Goal: Task Accomplishment & Management: Manage account settings

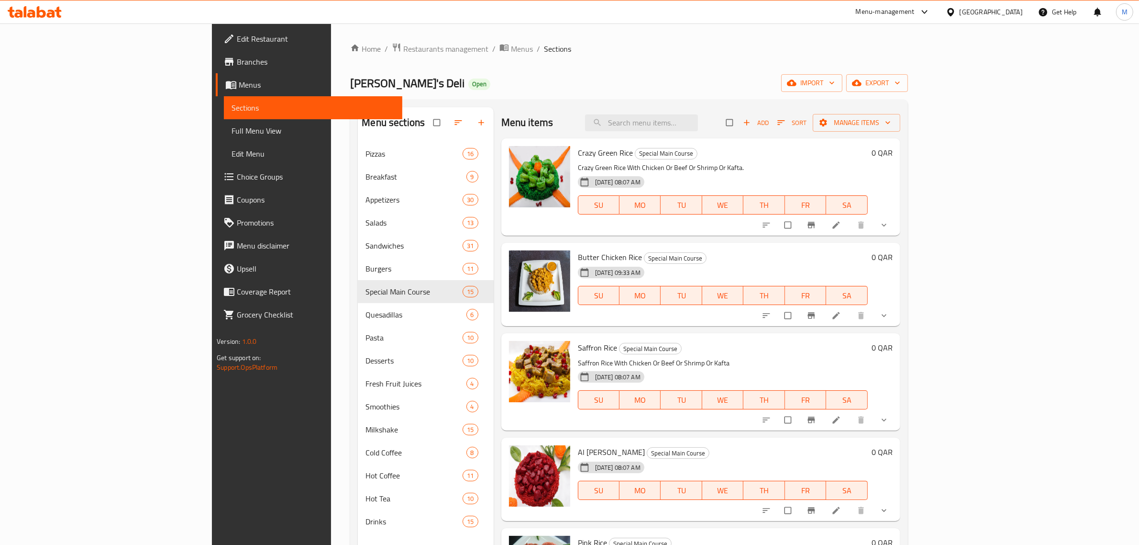
click at [1013, 10] on div "Qatar" at bounding box center [991, 12] width 63 height 11
click at [889, 253] on div "[GEOGRAPHIC_DATA]" at bounding box center [919, 250] width 63 height 11
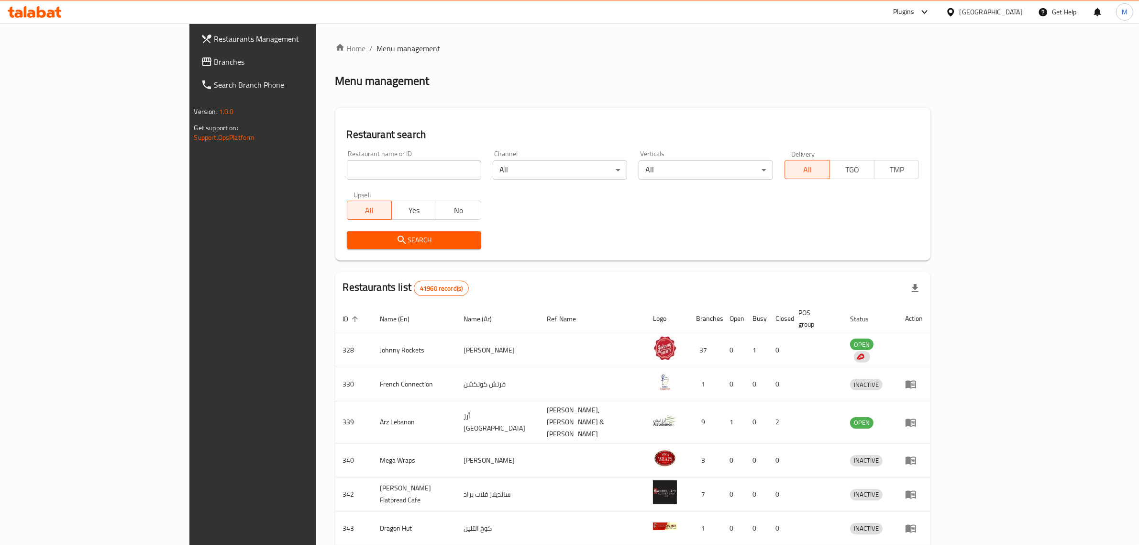
click at [193, 55] on link "Branches" at bounding box center [286, 61] width 187 height 23
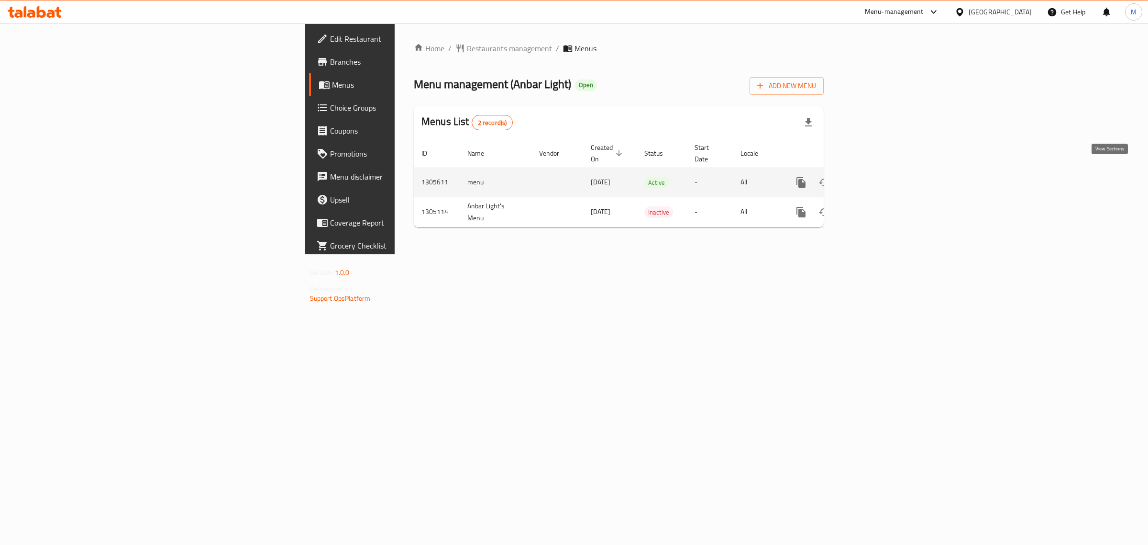
click at [876, 177] on icon "enhanced table" at bounding box center [870, 182] width 11 height 11
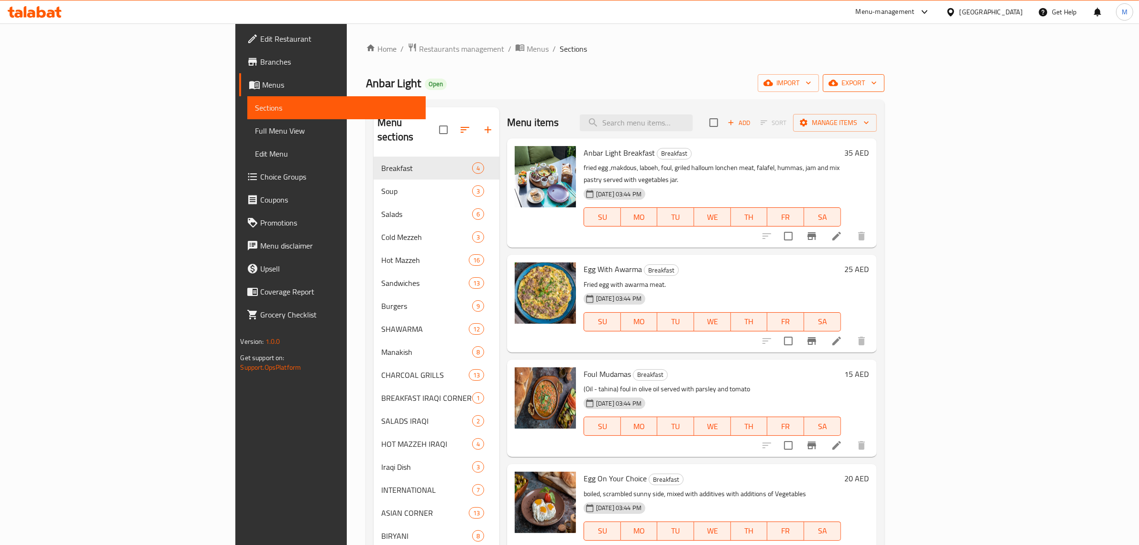
click at [838, 85] on icon "button" at bounding box center [834, 83] width 10 height 6
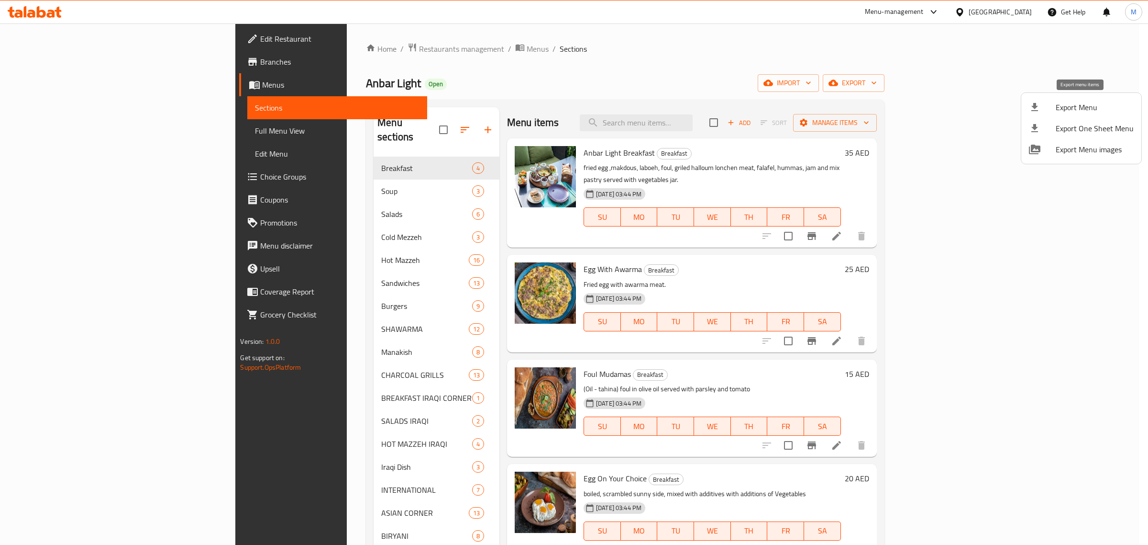
click at [1066, 109] on span "Export Menu" at bounding box center [1095, 106] width 78 height 11
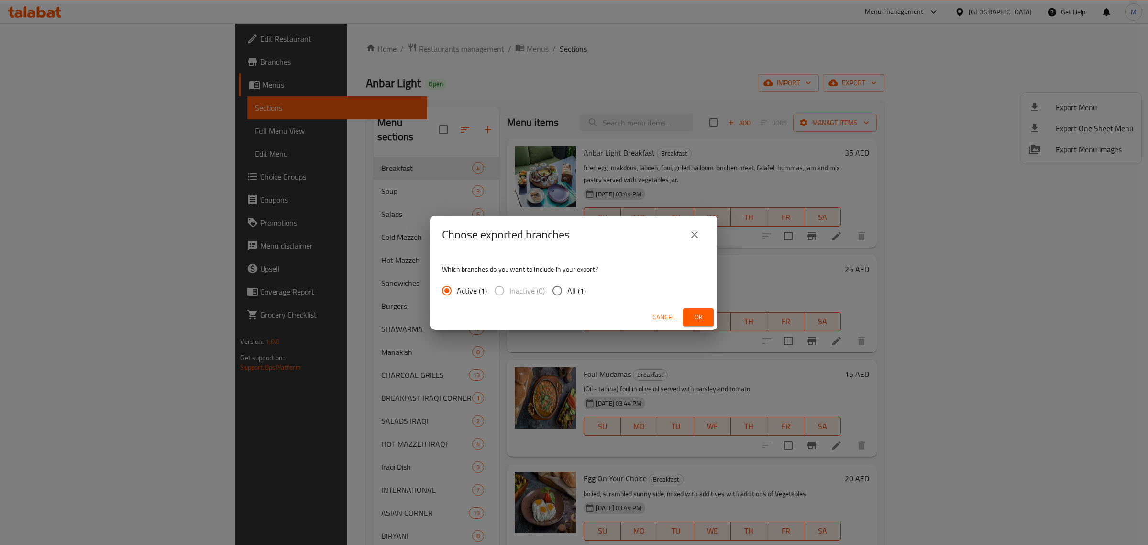
click at [551, 288] on input "All (1)" at bounding box center [557, 290] width 20 height 20
radio input "true"
click at [694, 317] on span "Ok" at bounding box center [698, 317] width 15 height 12
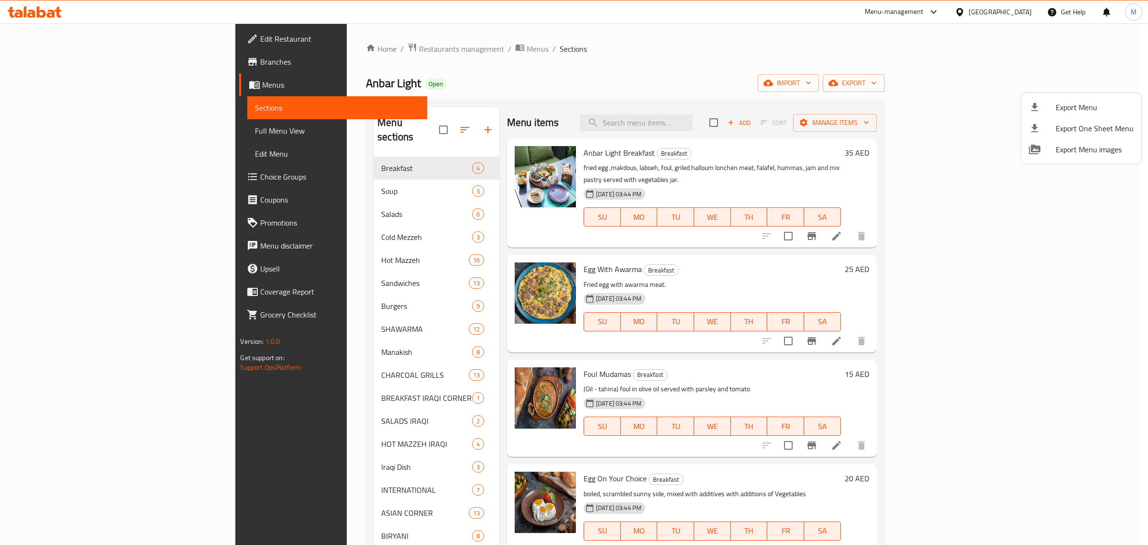
click at [717, 118] on div at bounding box center [574, 272] width 1148 height 545
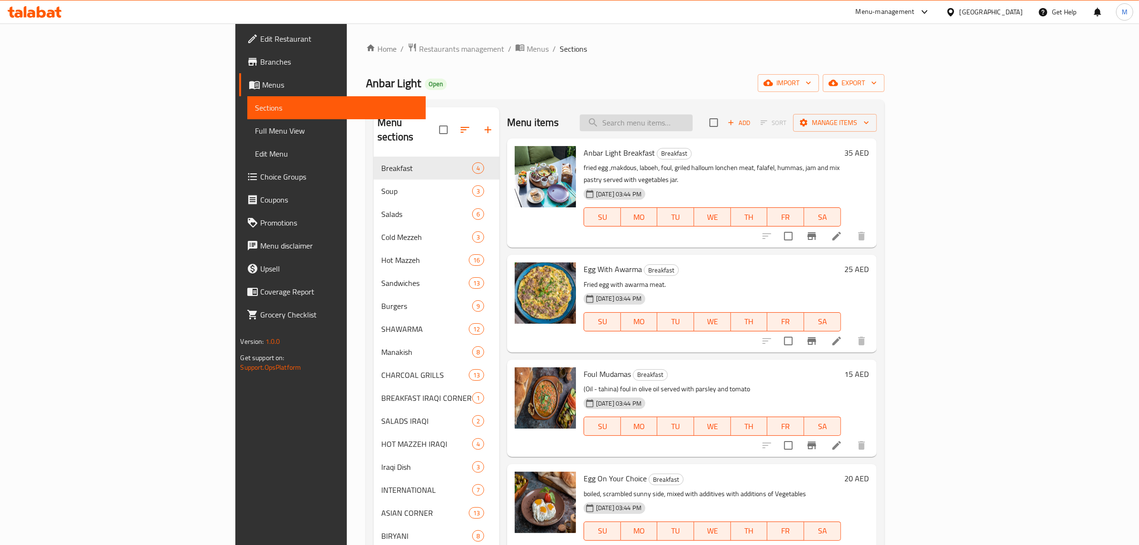
click at [693, 121] on input "search" at bounding box center [636, 122] width 113 height 17
paste input "ANBAR CHICKEN SHAWARMA PLATE"
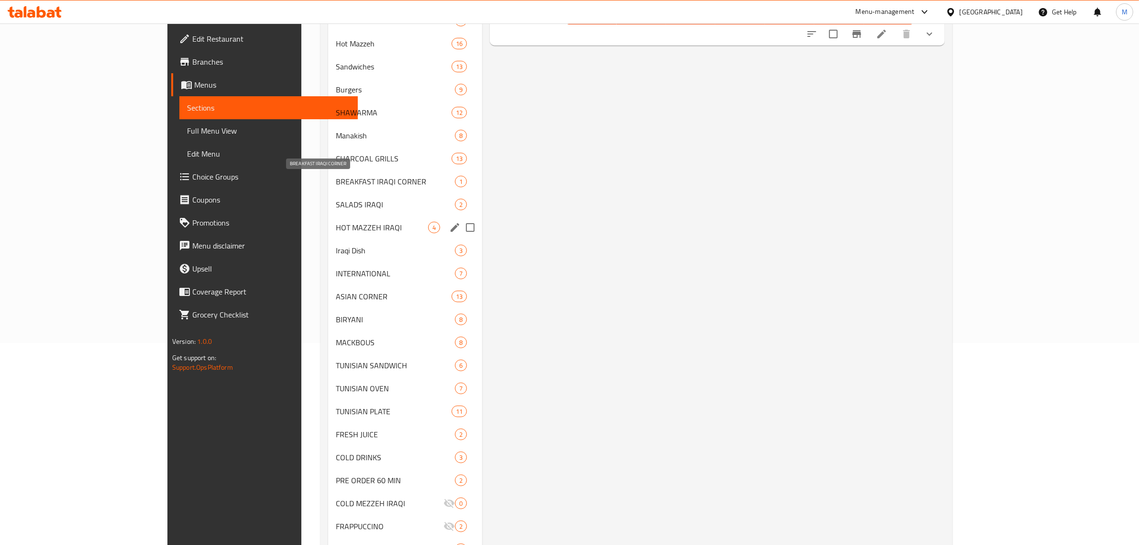
scroll to position [239, 0]
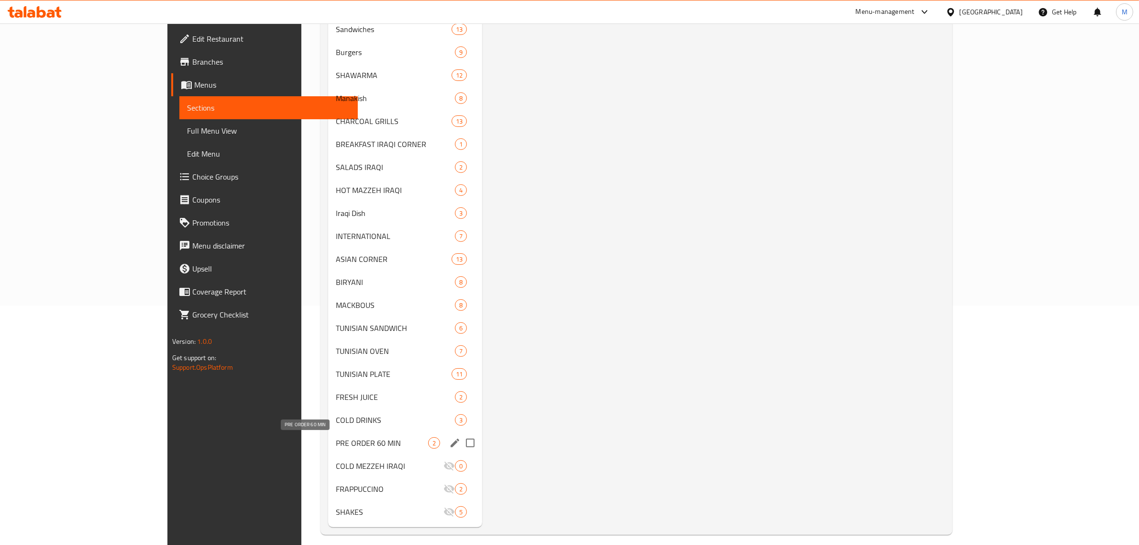
type input "ANBAR CHICKEN SHAWARMA PLATE"
click at [343, 439] on span "PRE ORDER 60 MIN" at bounding box center [382, 442] width 92 height 11
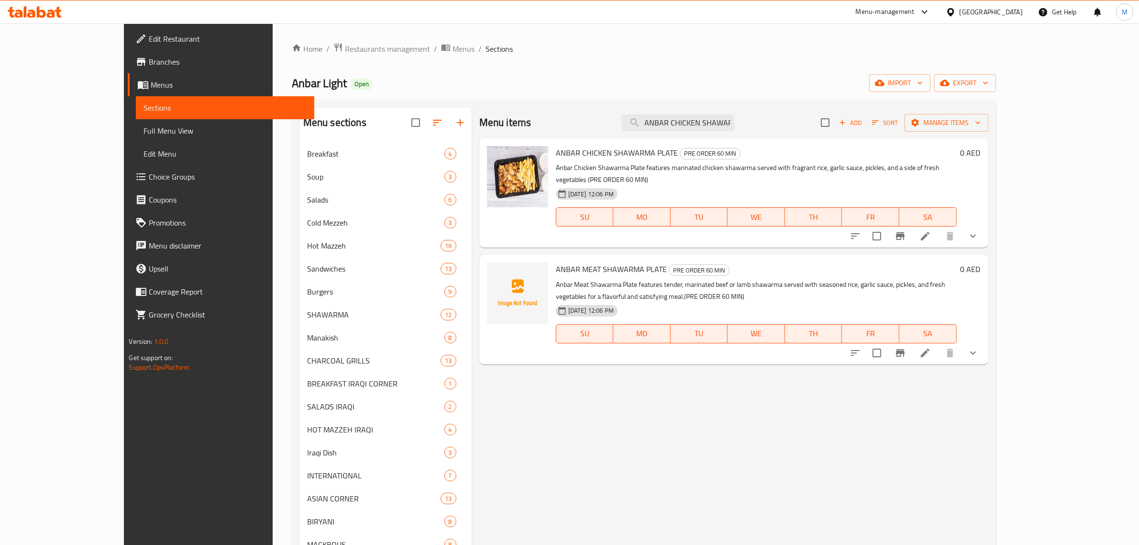
click at [985, 228] on button "show more" at bounding box center [973, 235] width 23 height 23
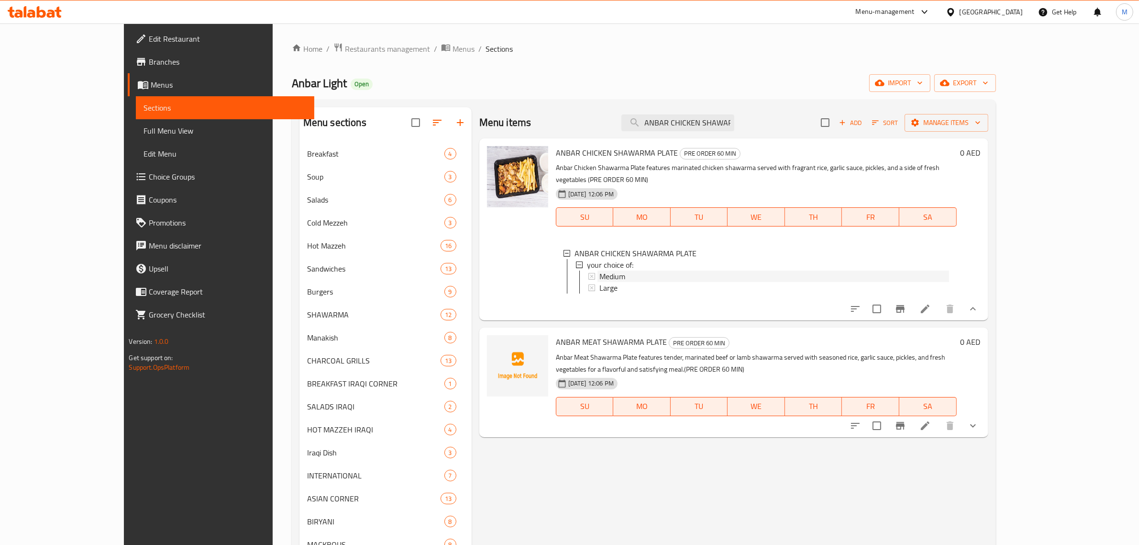
click at [612, 270] on div "Medium" at bounding box center [775, 275] width 350 height 11
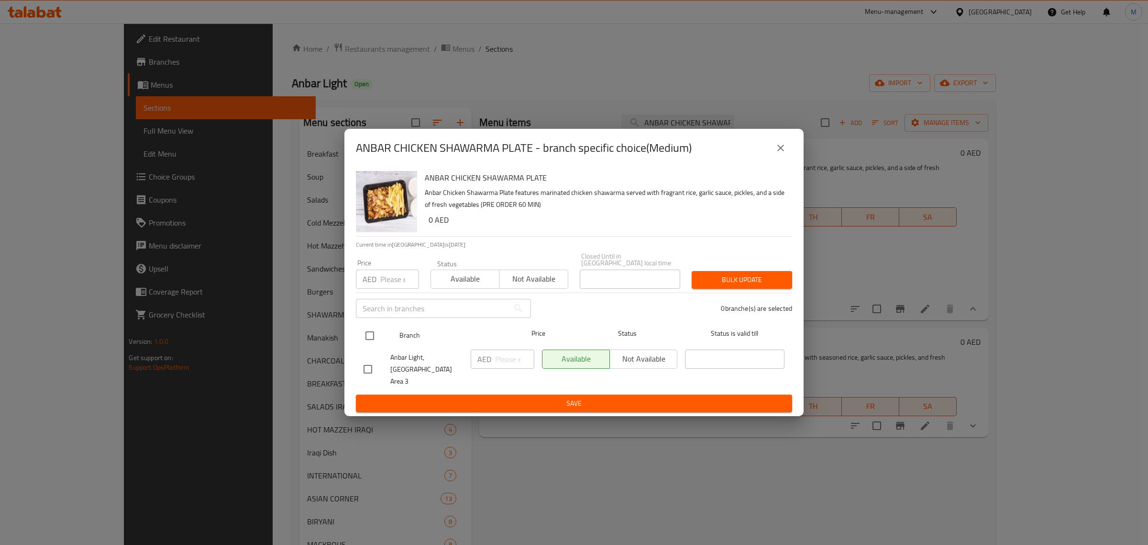
click at [369, 342] on input "checkbox" at bounding box center [370, 335] width 20 height 20
checkbox input "true"
click at [515, 360] on input "number" at bounding box center [514, 358] width 39 height 19
paste input "80"
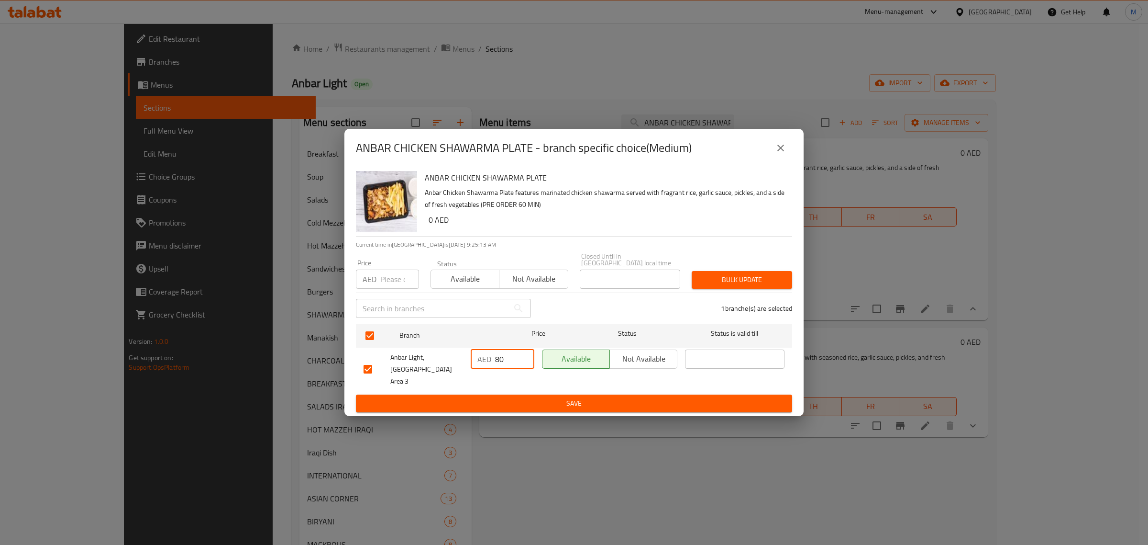
type input "80"
click at [530, 398] on span "Save" at bounding box center [574, 403] width 421 height 12
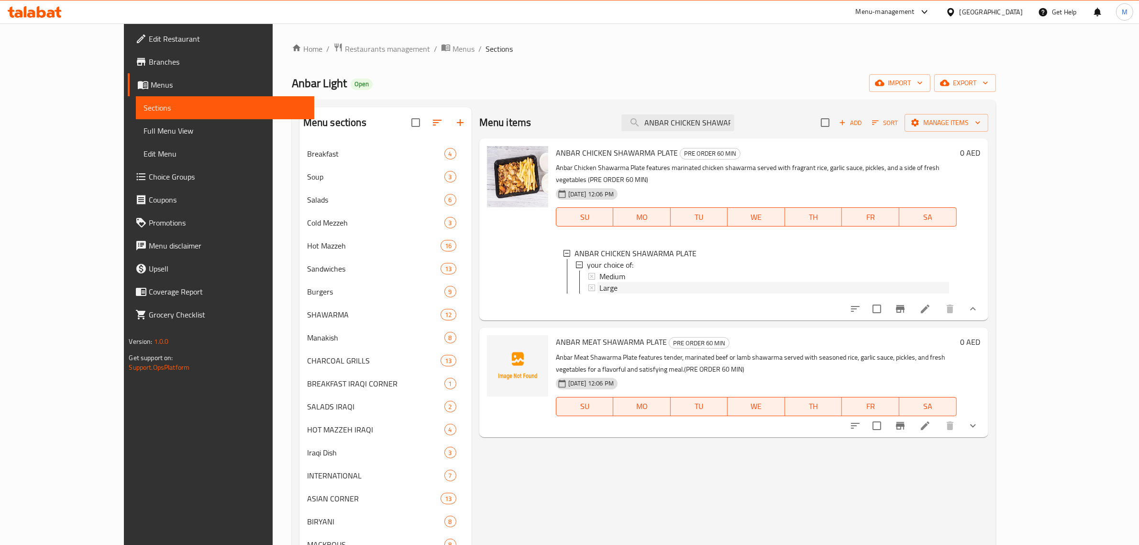
click at [628, 282] on div "Large" at bounding box center [775, 287] width 350 height 11
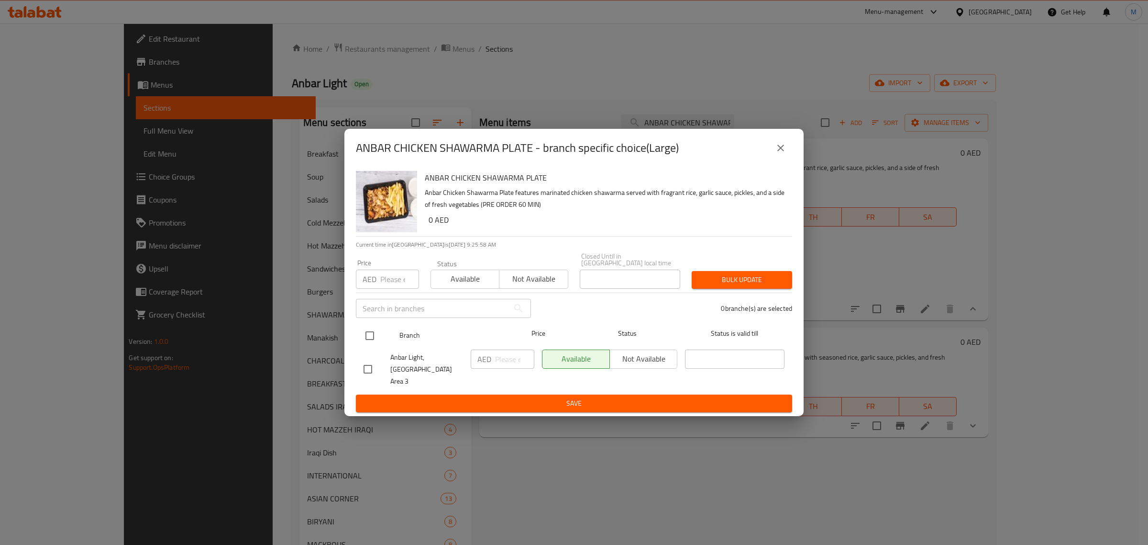
click at [367, 345] on input "checkbox" at bounding box center [370, 335] width 20 height 20
checkbox input "true"
click at [495, 367] on input "number" at bounding box center [514, 358] width 39 height 19
paste input "125"
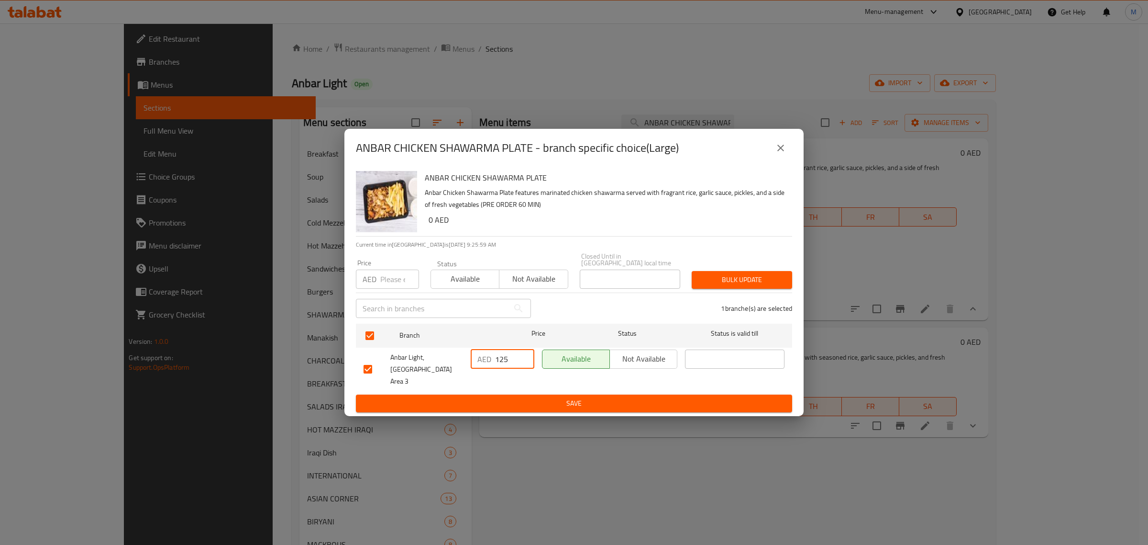
type input "125"
click at [510, 397] on span "Save" at bounding box center [574, 403] width 421 height 12
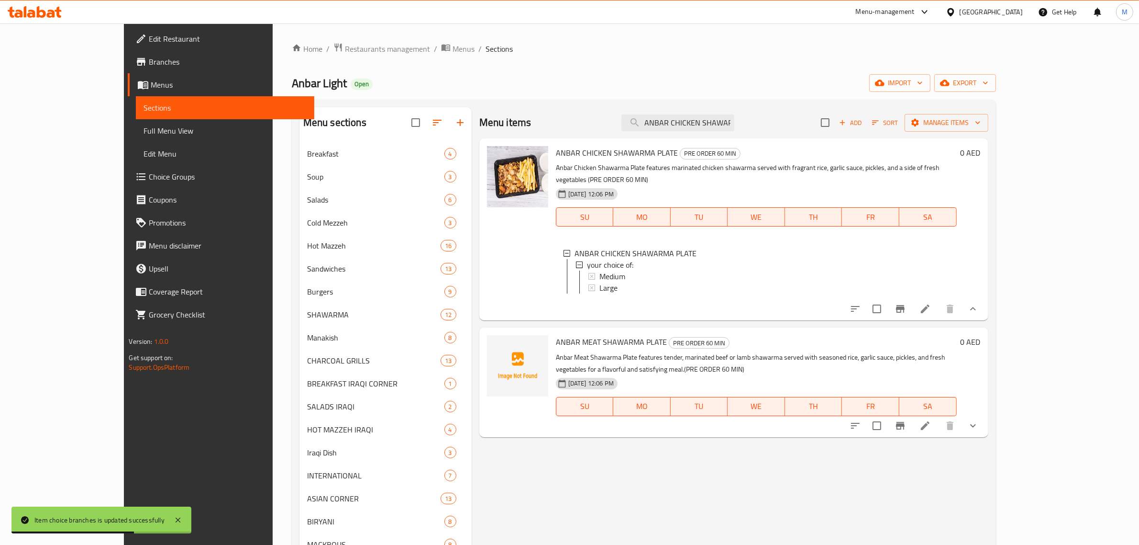
click at [726, 487] on div "Menu items ANBAR CHICKEN SHAWARMA PLATE Add Sort Manage items ANBAR CHICKEN SHA…" at bounding box center [730, 436] width 517 height 659
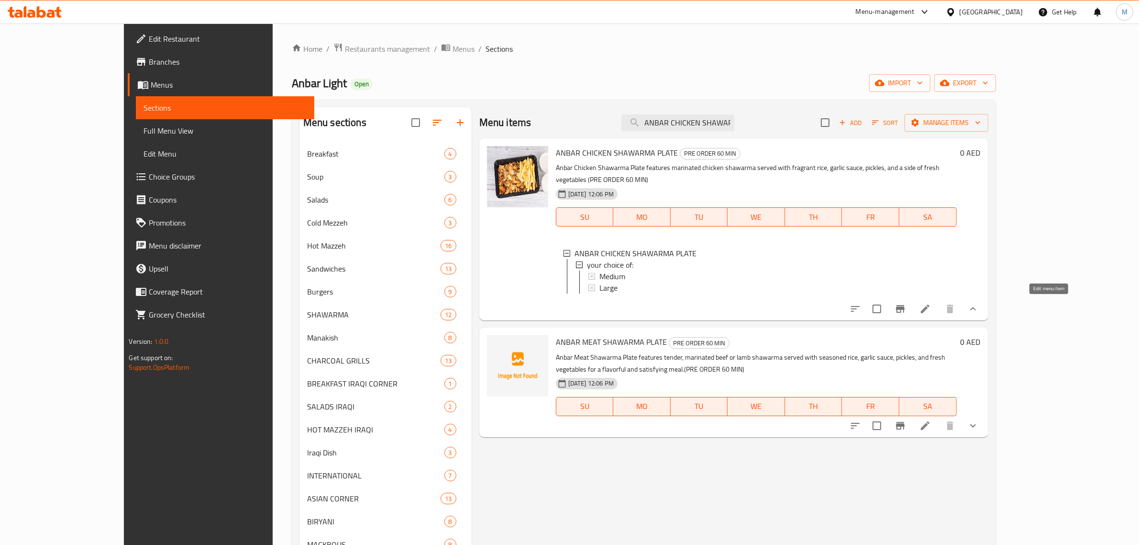
click at [931, 310] on icon at bounding box center [925, 308] width 11 height 11
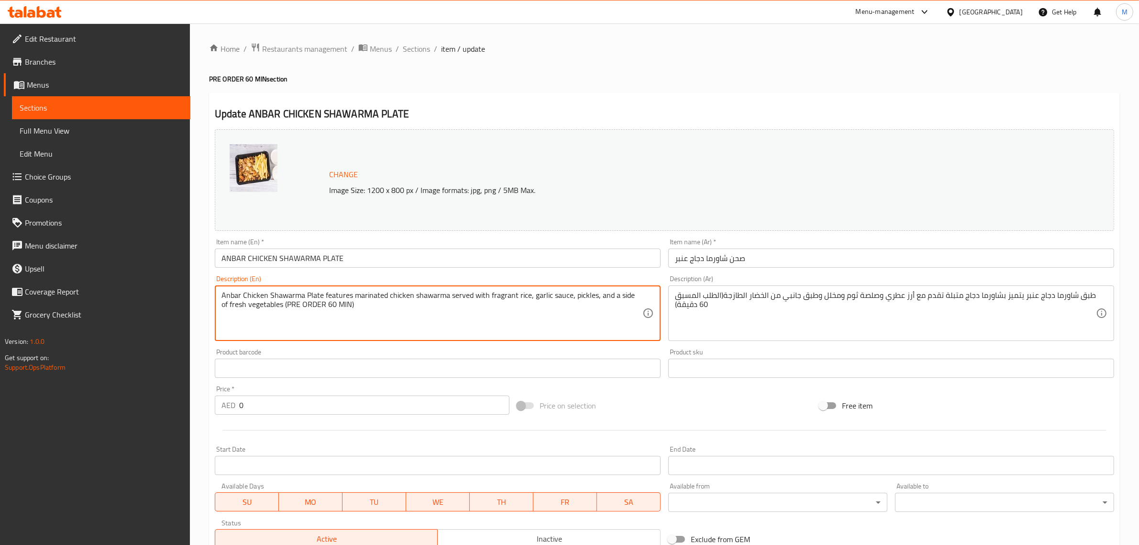
click at [385, 304] on textarea "Anbar Chicken Shawarma Plate features marinated chicken shawarma served with fr…" at bounding box center [432, 312] width 421 height 45
paste textarea ", offering a rich and flavorful Middle Eastern meal."
type textarea "Anbar Chicken Shawarma Plate features marinated chicken shawarma served with fr…"
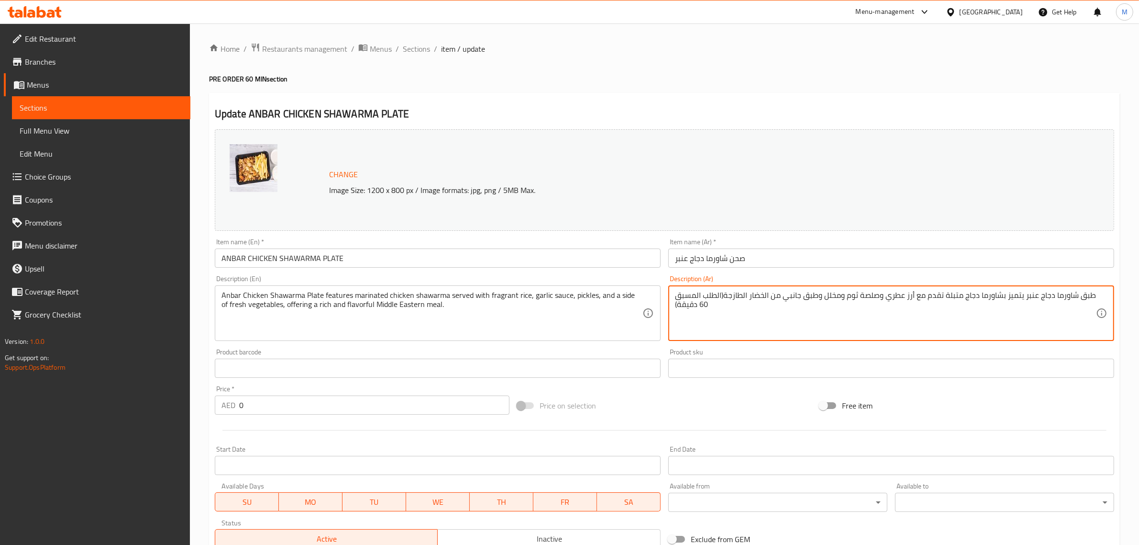
click at [898, 318] on textarea "طبق شاورما دجاج عنبر يتميز بشاورما دجاج متبلة تقدم مع أرز عطري وصلصة ثوم ومخلل …" at bounding box center [885, 312] width 421 height 45
paste textarea "يتميز طبق شاورما الدجاج عنبر بشاورما الدجاج المتبلة المقدمة مع الأرز العطري وصل…"
click at [888, 317] on textarea "طبق شاورما دجاج عنبر يتميز بشاورما دجاج متبلة تقدم مع أرز عطري وصلصة ثوم ومخلل …" at bounding box center [885, 312] width 421 height 45
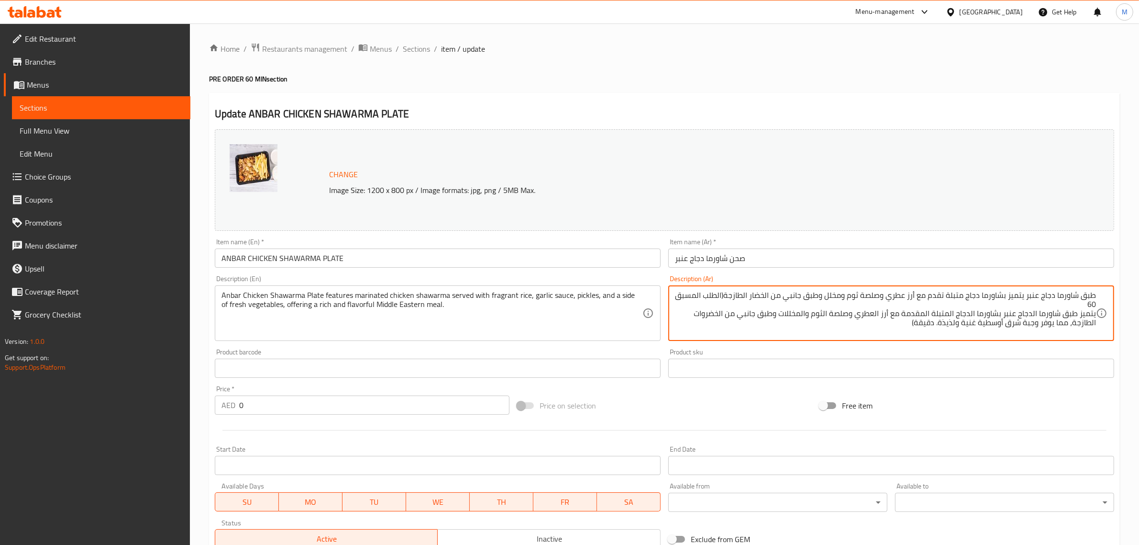
click at [873, 312] on textarea "طبق شاورما دجاج عنبر يتميز بشاورما دجاج متبلة تقدم مع أرز عطري وصلصة ثوم ومخلل …" at bounding box center [885, 312] width 421 height 45
click at [876, 313] on textarea "طبق شاورما دجاج عنبر يتميز بشاورما دجاج متبلة تقدم مع أرز عطري وصلصة ثوم ومخلل …" at bounding box center [885, 312] width 421 height 45
click at [876, 317] on textarea "طبق شاورما دجاج عنبر يتميز بشاورما دجاج متبلة تقدم مع أرز عطري وصلصة ثوم ومخلل …" at bounding box center [885, 312] width 421 height 45
click at [877, 317] on textarea "طبق شاورما دجاج عنبر يتميز بشاورما دجاج متبلة تقدم مع أرز عطري وصلصة ثوم ومخلل …" at bounding box center [885, 312] width 421 height 45
click at [831, 316] on textarea "طبق شاورما دجاج عنبر يتميز بشاورما دجاج متبلة تقدم مع أرز عطري وصلصة ثوم ومخلل …" at bounding box center [885, 312] width 421 height 45
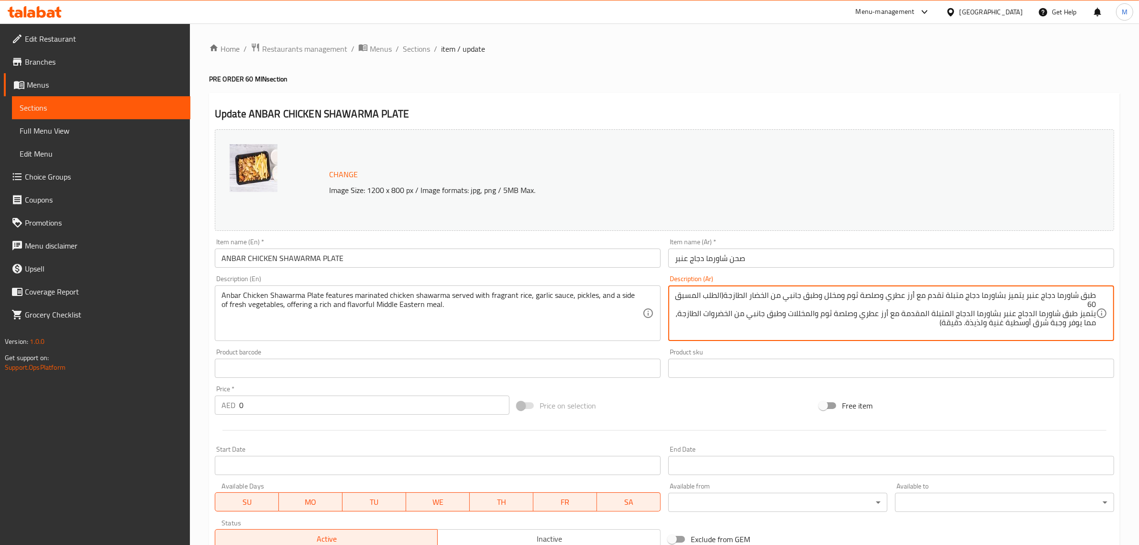
click at [814, 316] on textarea "طبق شاورما دجاج عنبر يتميز بشاورما دجاج متبلة تقدم مع أرز عطري وصلصة ثوم ومخلل …" at bounding box center [885, 312] width 421 height 45
click at [736, 312] on textarea "طبق شاورما دجاج عنبر يتميز بشاورما دجاج متبلة تقدم مع أرز عطري وصلصة ثوم ومخلل …" at bounding box center [885, 312] width 421 height 45
click at [711, 312] on textarea "طبق شاورما دجاج عنبر يتميز بشاورما دجاج متبلة تقدم مع أرز عطري وصلصة ثوم ومخلل …" at bounding box center [885, 312] width 421 height 45
click at [948, 325] on textarea "طبق شاورما دجاج عنبر يتميز بشاورما دجاج متبلة تقدم مع أرز عطري وصلصة ثوم ومخلل …" at bounding box center [885, 312] width 421 height 45
drag, startPoint x: 948, startPoint y: 325, endPoint x: 979, endPoint y: 327, distance: 30.7
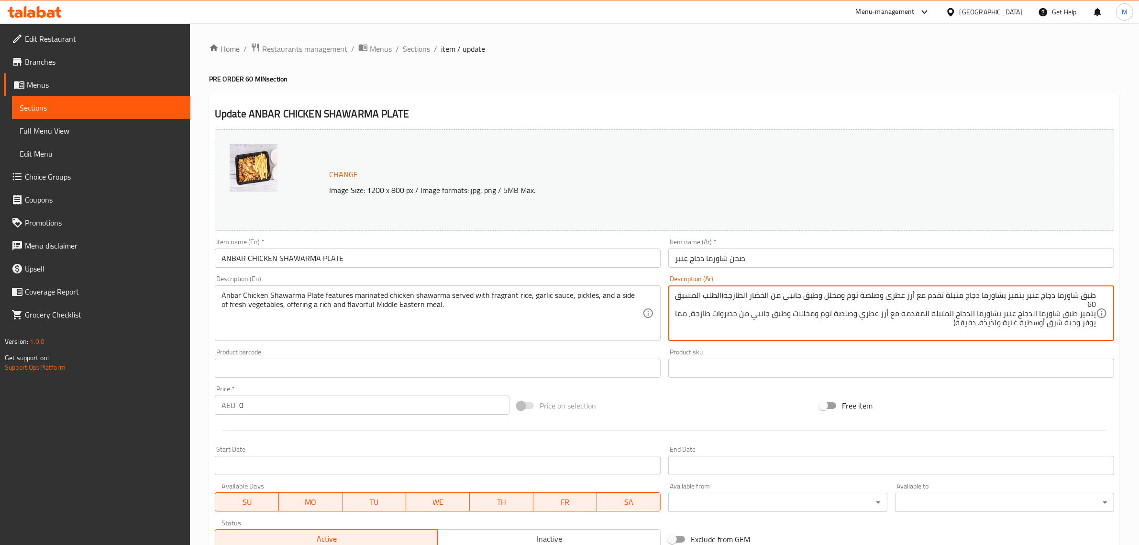
click at [979, 327] on textarea "طبق شاورما دجاج عنبر يتميز بشاورما دجاج متبلة تقدم مع أرز عطري وصلصة ثوم ومخلل …" at bounding box center [885, 312] width 421 height 45
click at [1032, 313] on textarea "طبق شاورما دجاج عنبر يتميز بشاورما دجاج متبلة تقدم مع أرز عطري وصلصة ثوم ومخلل …" at bounding box center [885, 312] width 421 height 45
click at [1090, 317] on textarea "طبق شاورما دجاج عنبر يتميز بشاورما دجاج متبلة تقدم مع أرز عطري وصلصة ثوم ومخلل …" at bounding box center [885, 312] width 421 height 45
click at [1090, 318] on textarea "طبق شاورما دجاج عنبر يتميز بشاورما دجاج متبلة تقدم مع أرز عطري وصلصة ثوم ومخلل …" at bounding box center [885, 312] width 421 height 45
click at [1023, 315] on textarea "طبق شاورما دجاج عنبر يتميز بشاورما دجاج متبلة تقدم مع أرز عطري وصلصة ثوم ومخلل …" at bounding box center [885, 312] width 421 height 45
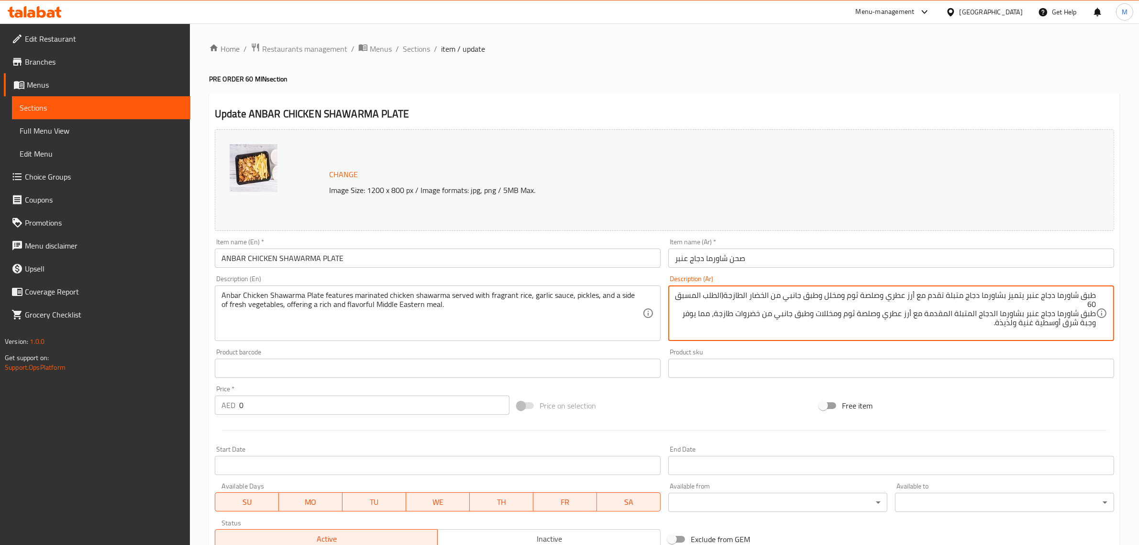
click at [1025, 315] on textarea "طبق شاورما دجاج عنبر يتميز بشاورما دجاج متبلة تقدم مع أرز عطري وصلصة ثوم ومخلل …" at bounding box center [885, 312] width 421 height 45
paste textarea "يتميز"
click at [977, 310] on textarea "طبق شاورما دجاج عنبر يتميز بشاورما دجاج متبلة تقدم مع أرز عطري وصلصة ثوم ومخلل …" at bounding box center [885, 312] width 421 height 45
click at [958, 314] on textarea "طبق شاورما دجاج عنبر يتميز بشاورما دجاج متبلة تقدم مع أرز عطري وصلصة ثوم ومخلل …" at bounding box center [885, 312] width 421 height 45
click at [932, 317] on textarea "طبق شاورما دجاج عنبر يتميز بشاورما دجاج متبلة تقدم مع أرز عطري وصلصة ثوم ومخلل …" at bounding box center [885, 312] width 421 height 45
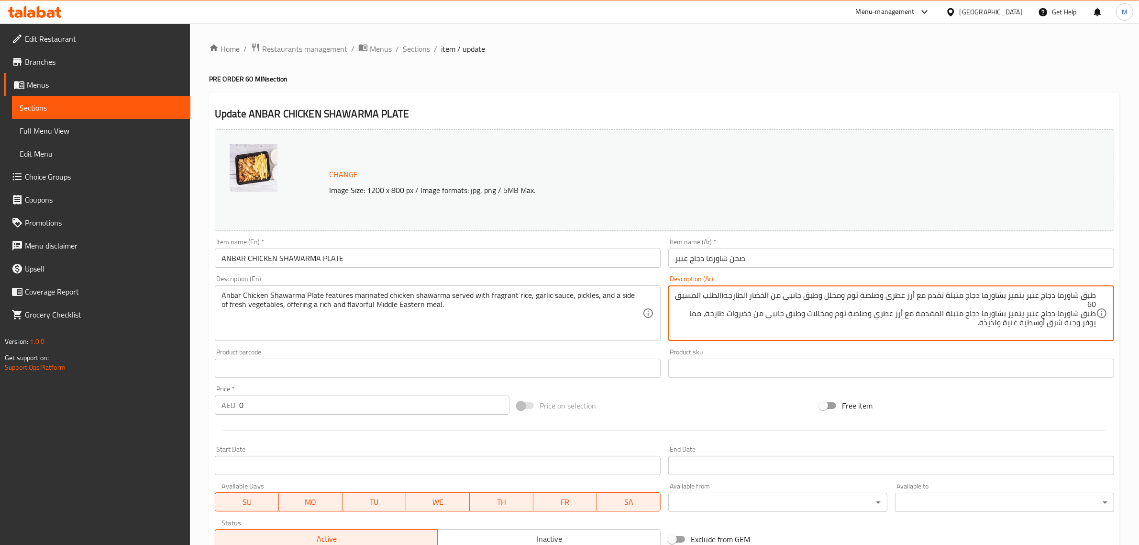
click at [932, 317] on textarea "طبق شاورما دجاج عنبر يتميز بشاورما دجاج متبلة تقدم مع أرز عطري وصلصة ثوم ومخلل …" at bounding box center [885, 312] width 421 height 45
click at [946, 326] on textarea "طبق شاورما دجاج عنبر يتميز بشاورما دجاج متبلة تقدم مع أرز عطري وصلصة ثوم ومخلل …" at bounding box center [885, 312] width 421 height 45
click at [937, 293] on textarea "طبق شاورما دجاج عنبر يتميز بشاورما دجاج متبلة تقدم مع أرز عطري وصلصة ثوم ومخلل …" at bounding box center [885, 312] width 421 height 45
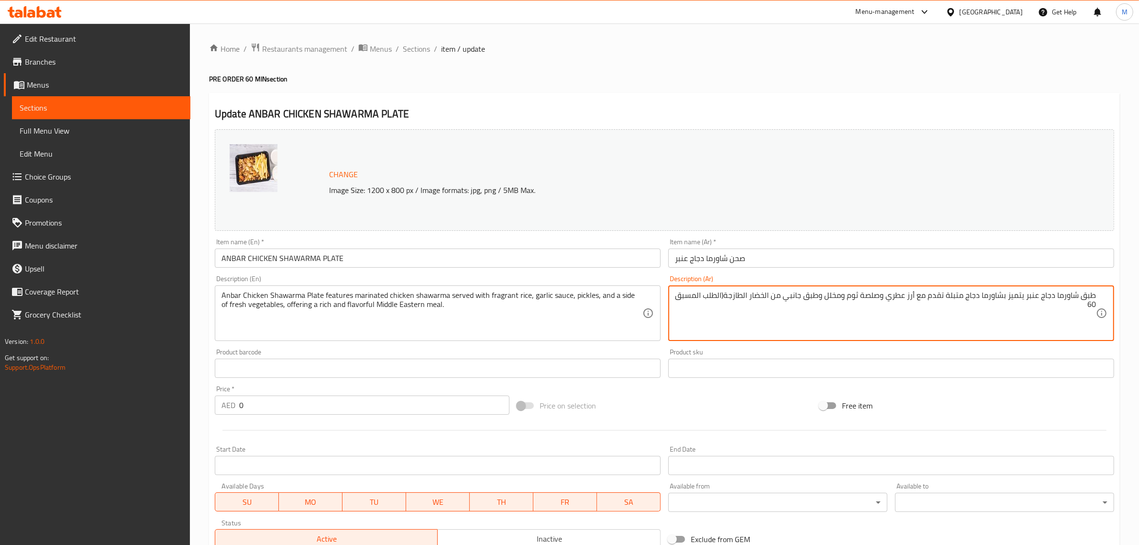
click at [937, 293] on textarea "طبق شاورما دجاج عنبر يتميز بشاورما دجاج متبلة تقدم مع أرز عطري وصلصة ثوم ومخلل …" at bounding box center [885, 312] width 421 height 45
paste textarea "ات وطبق جانبي من خضروات طازجة، مما يوفر وجبة شرق أوسطية غنية ولذيذة."
type textarea "طبق شاورما دجاج عنبر يتميز بشاورما دجاج متبلة تقدم مع أرز عطري وصلصة ثوم ومخللا…"
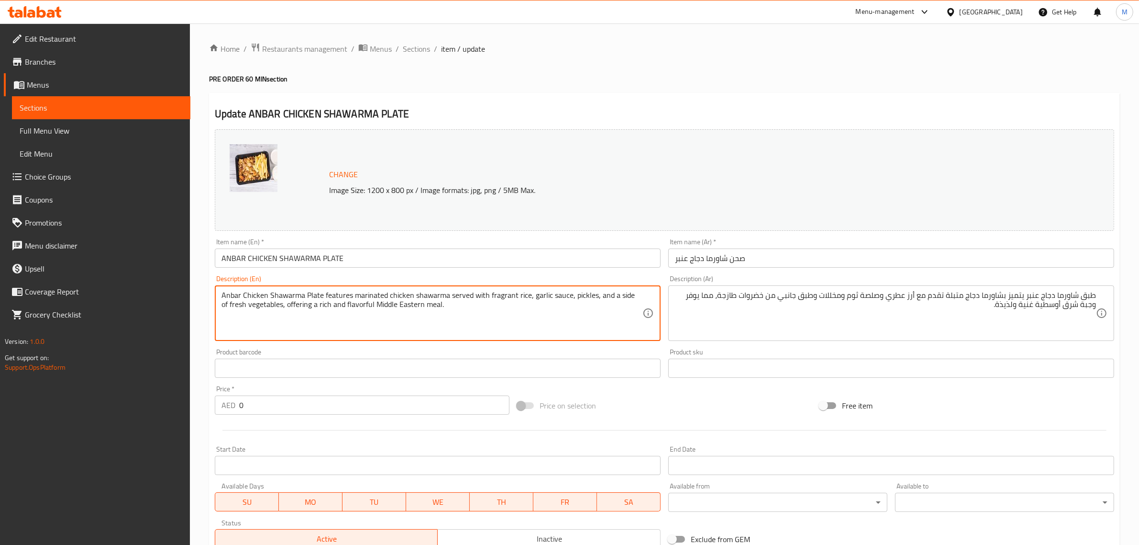
click at [396, 310] on textarea "Anbar Chicken Shawarma Plate features marinated chicken shawarma served with fr…" at bounding box center [432, 312] width 421 height 45
click at [375, 259] on input "ANBAR CHICKEN SHAWARMA PLATE" at bounding box center [438, 257] width 446 height 19
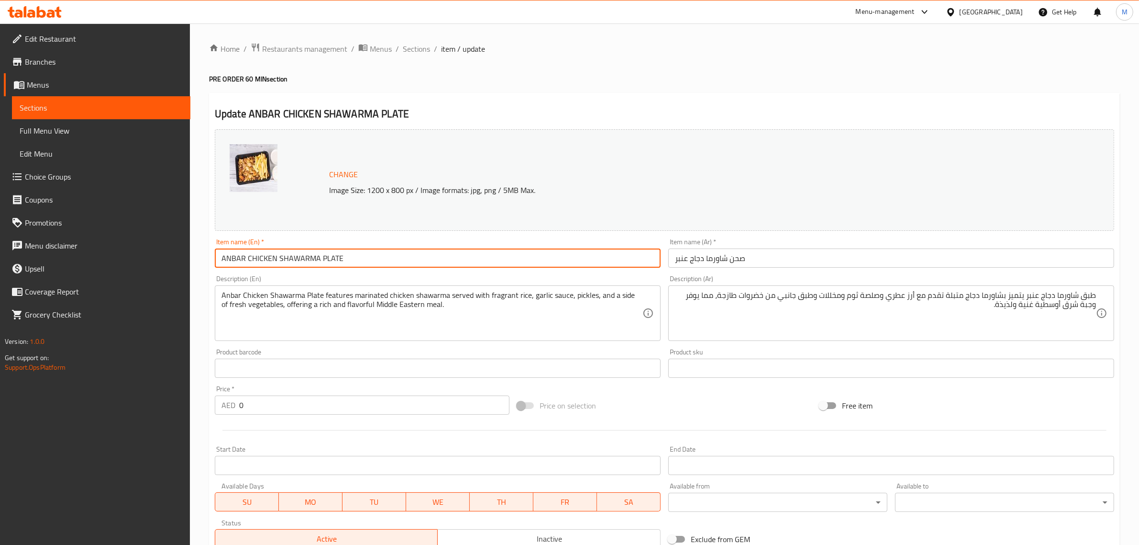
click at [375, 259] on input "ANBAR CHICKEN SHAWARMA PLATE" at bounding box center [438, 257] width 446 height 19
type input "Anbar Chicken Shawarma Plate"
click at [375, 259] on input "Anbar Chicken Shawarma Plate" at bounding box center [438, 257] width 446 height 19
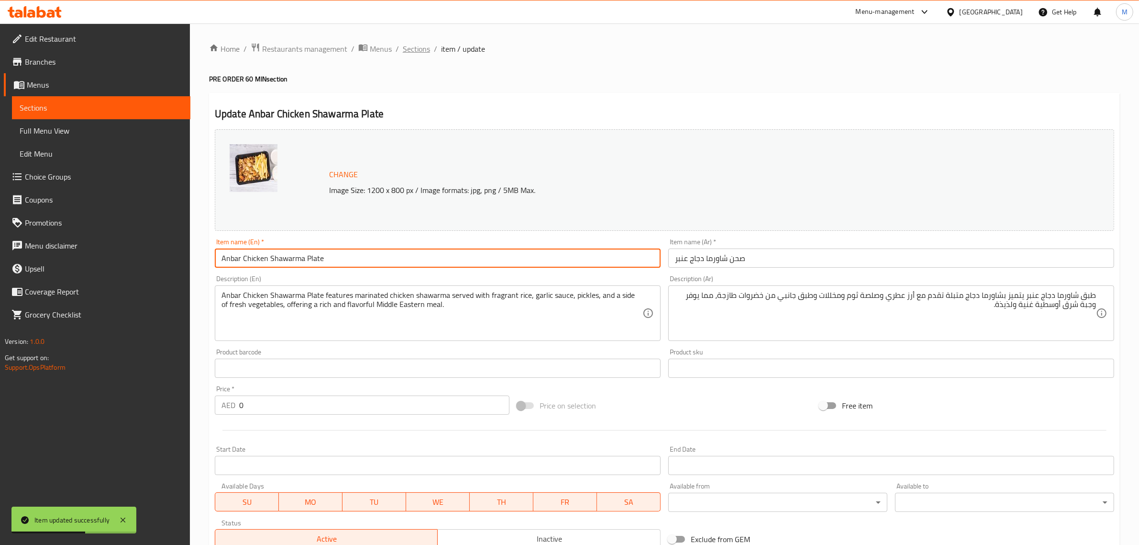
click at [408, 48] on span "Sections" at bounding box center [416, 48] width 27 height 11
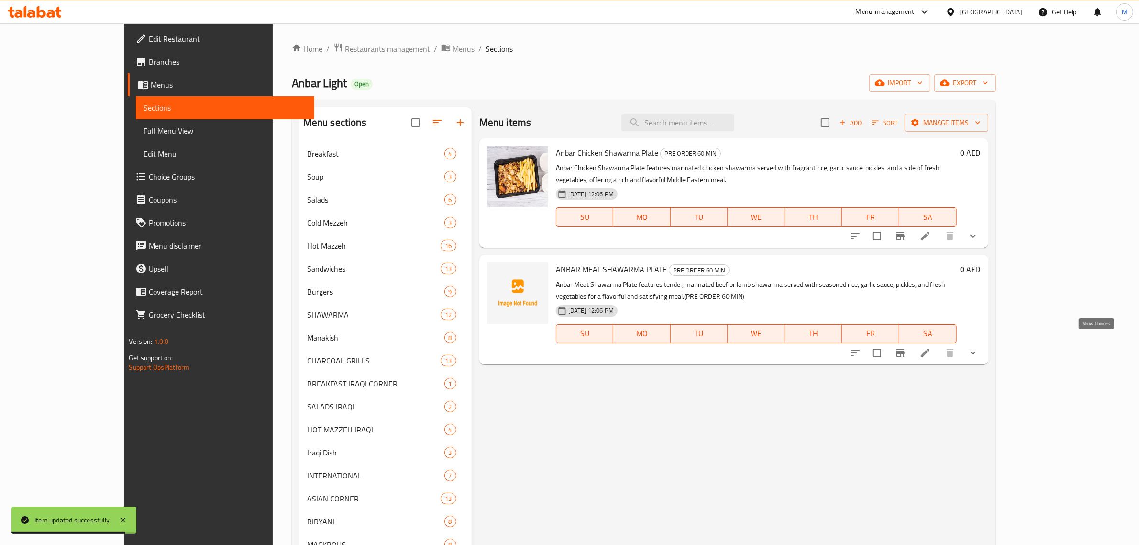
click at [979, 347] on icon "show more" at bounding box center [973, 352] width 11 height 11
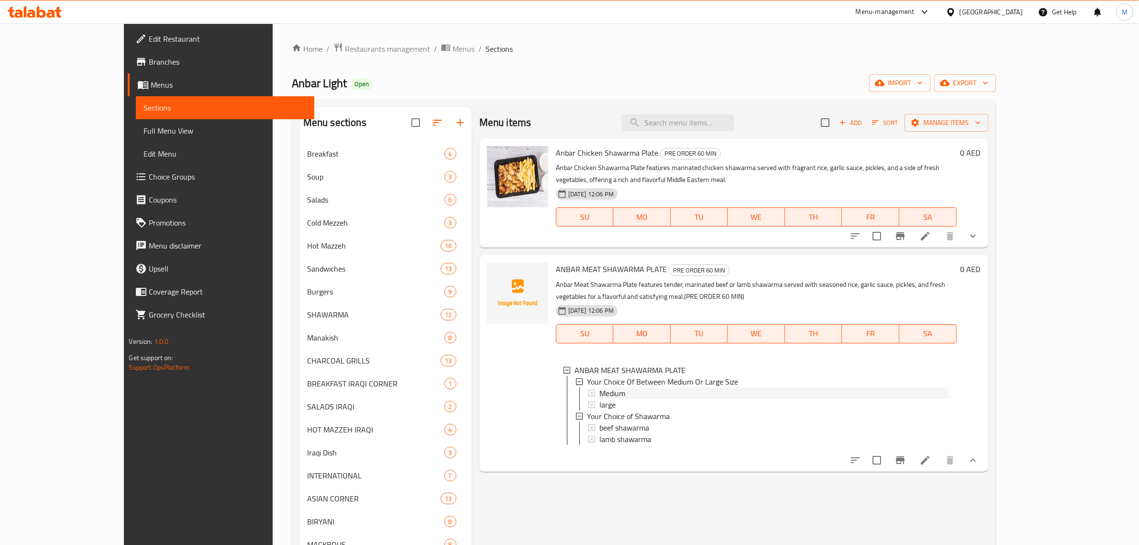
click at [610, 387] on div "Medium" at bounding box center [775, 392] width 350 height 11
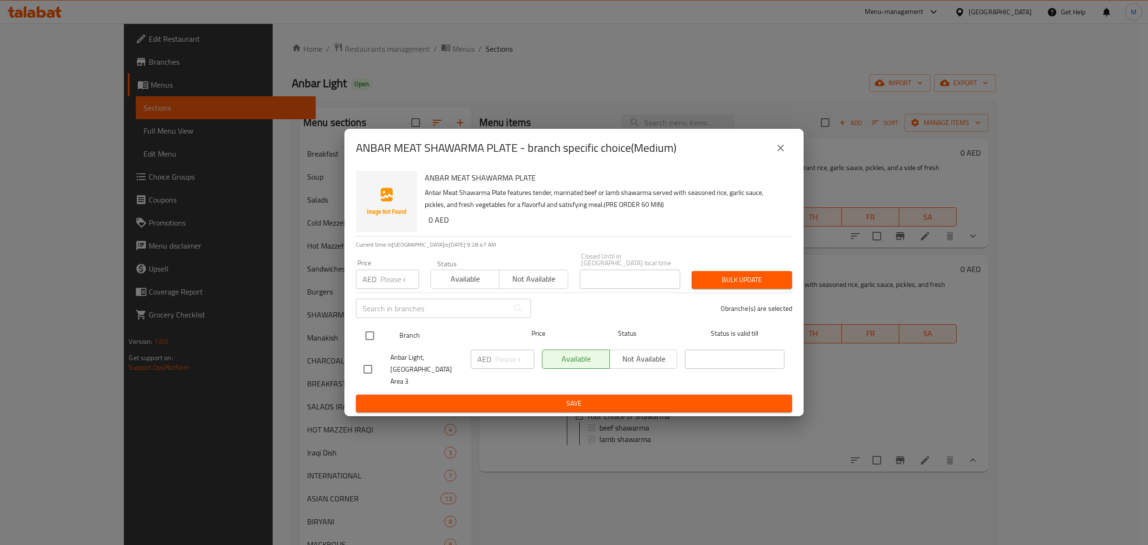
click at [371, 338] on input "checkbox" at bounding box center [370, 335] width 20 height 20
checkbox input "true"
click at [511, 359] on input "number" at bounding box center [514, 358] width 39 height 19
type input "135"
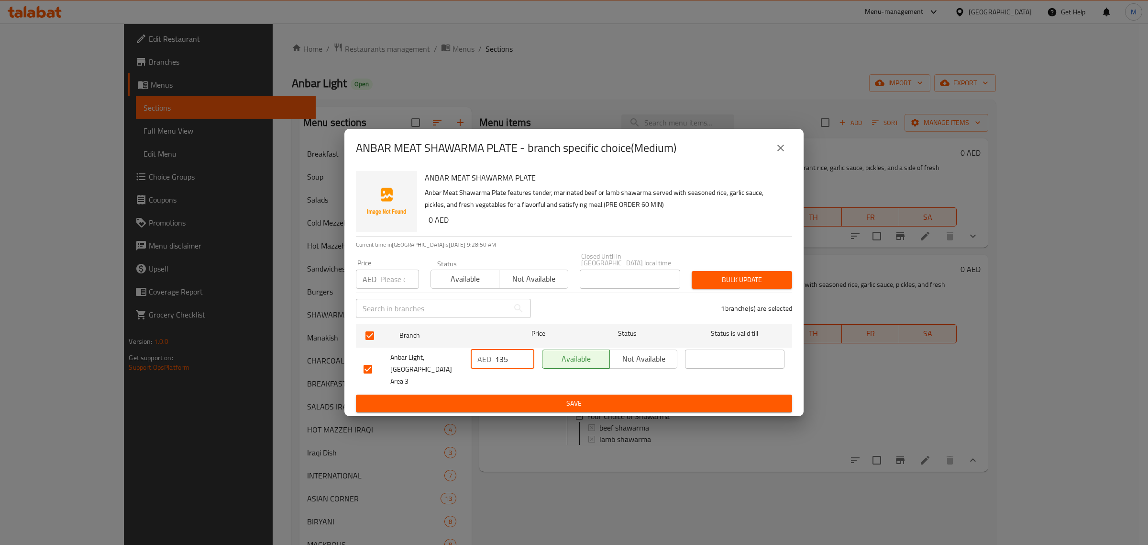
click at [529, 399] on span "Save" at bounding box center [574, 403] width 421 height 12
click at [786, 148] on icon "close" at bounding box center [780, 147] width 11 height 11
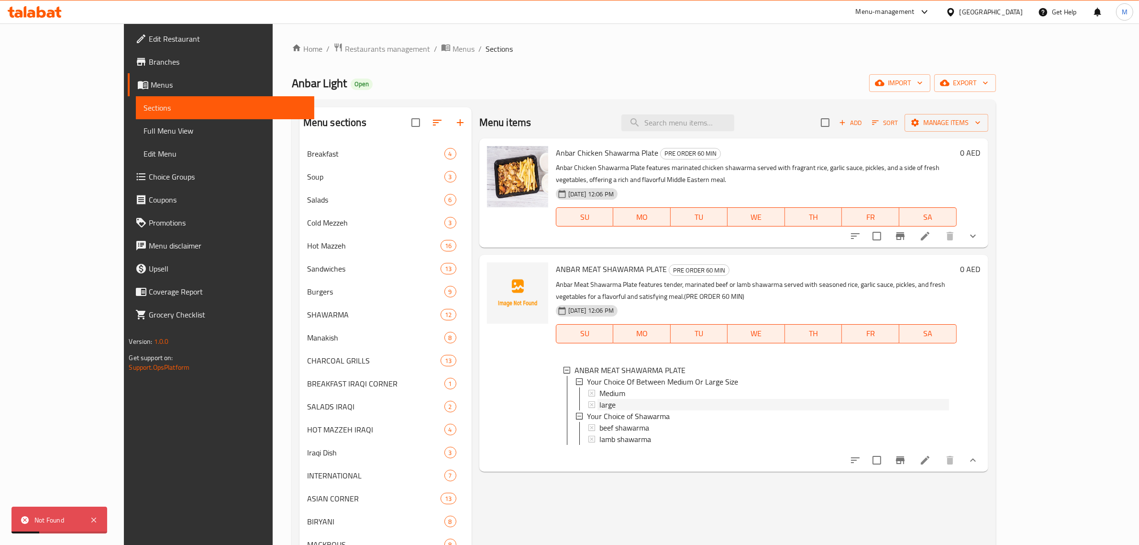
click at [646, 399] on div "large" at bounding box center [775, 404] width 350 height 11
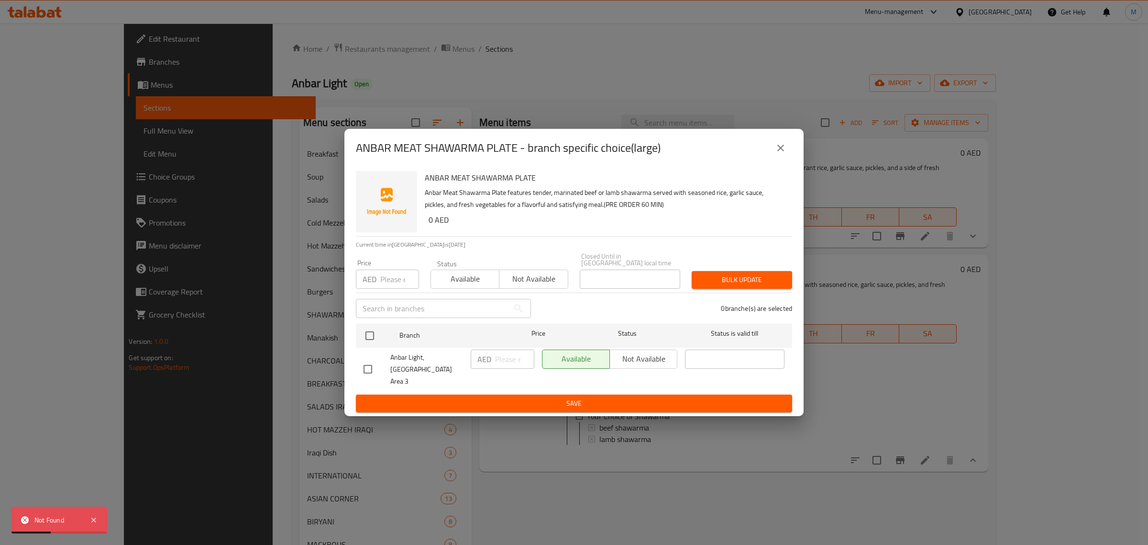
click at [779, 142] on button "close" at bounding box center [780, 147] width 23 height 23
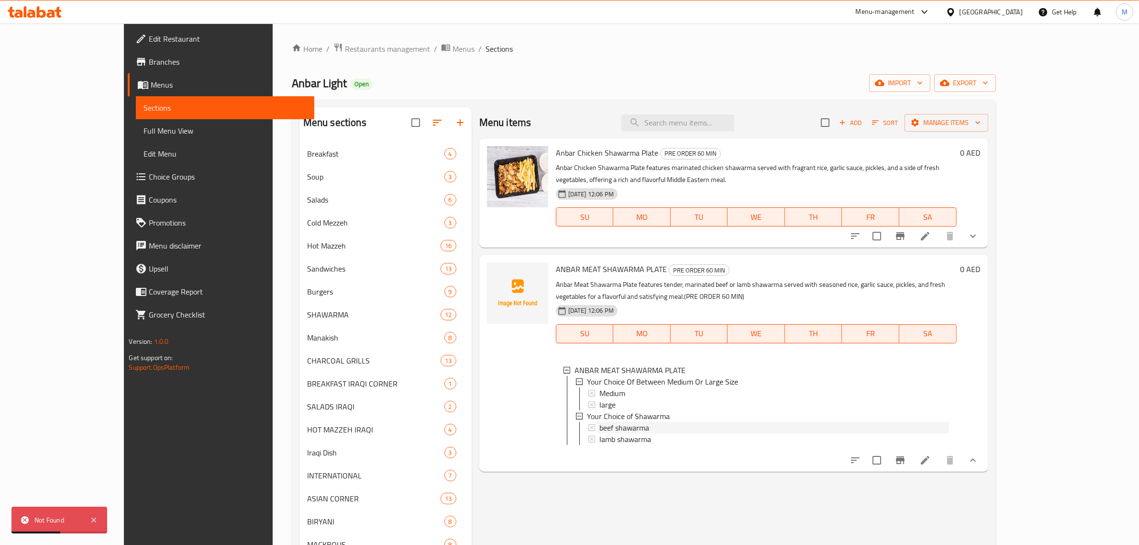
click at [646, 422] on div "beef shawarma" at bounding box center [775, 427] width 350 height 11
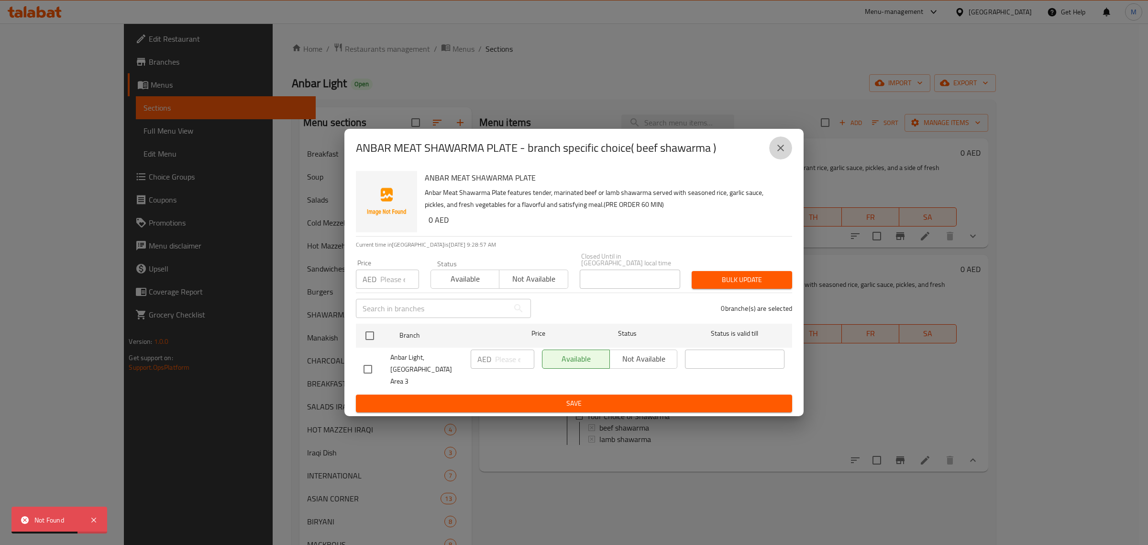
click at [784, 151] on icon "close" at bounding box center [780, 147] width 11 height 11
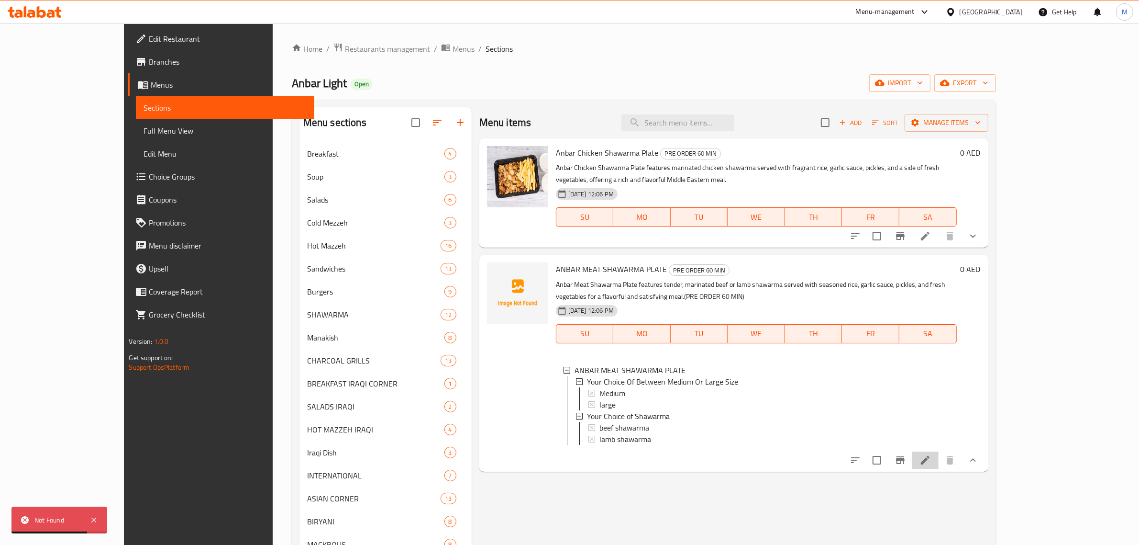
click at [939, 457] on li at bounding box center [925, 459] width 27 height 17
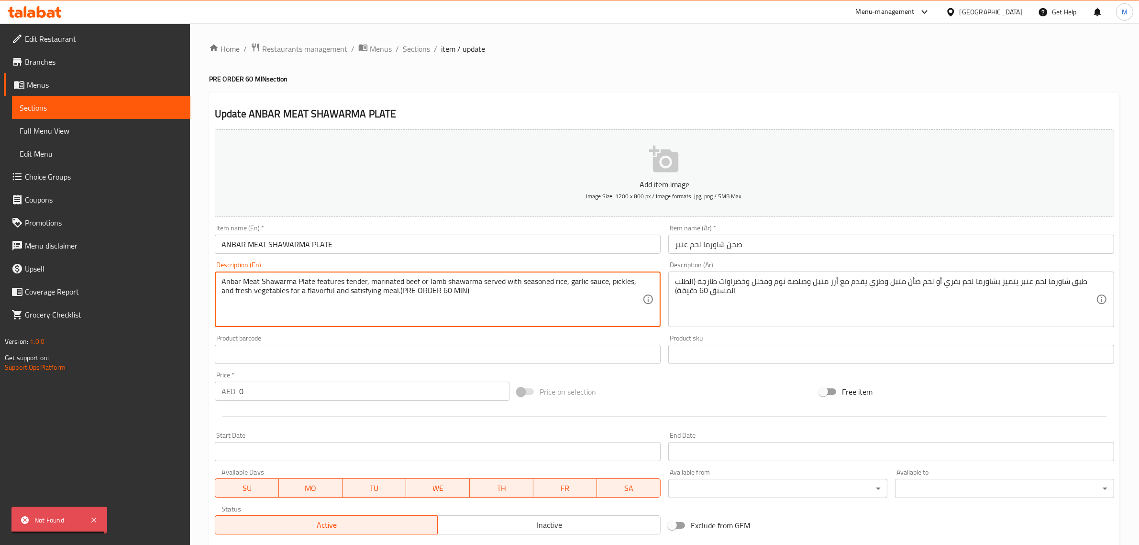
click at [406, 293] on textarea "Anbar Meat Shawarma Plate features tender, marinated beef or lamb shawarma serv…" at bounding box center [432, 299] width 421 height 45
paste textarea
type textarea "Anbar Meat Shawarma Plate features tender, marinated beef or lamb shawarma serv…"
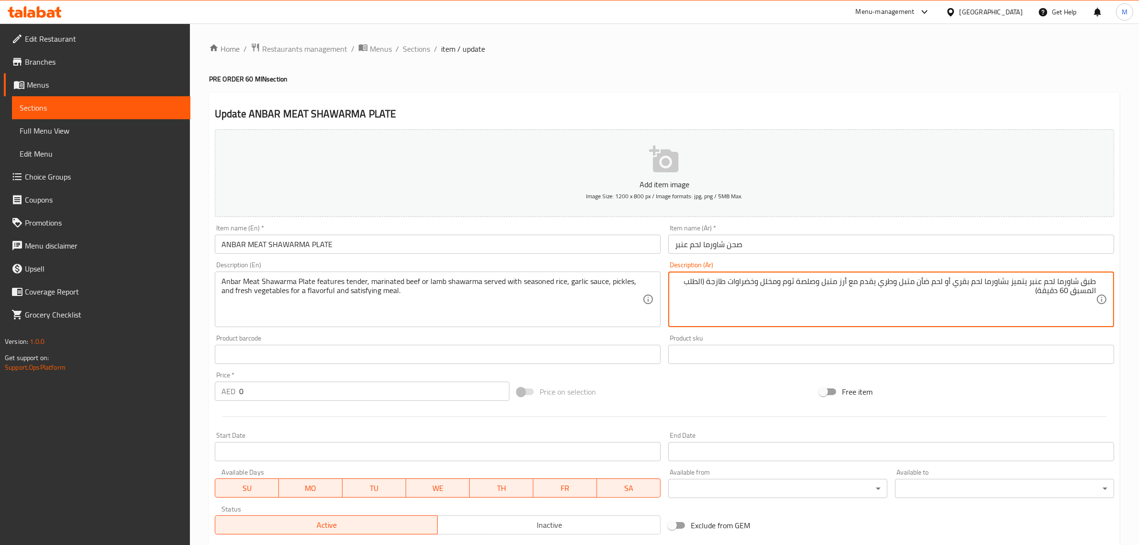
paste textarea "يتميز طبق شاورما لحم العنبر بشاورما لحم البقر أو لحم الضأن المتبلة والطرية المق…"
click at [1084, 298] on textarea "طبق شاورما لحم عنبر يتميز بشاورما لحم بقري أو لحم ضأن متبل وطري يقدم مع أرز متب…" at bounding box center [885, 299] width 421 height 45
click at [1022, 302] on textarea "طبق شاورما لحم عنبر يتميز بشاورما لحم بقري أو لحم ضأن متبل وطري يقدم مع أرز متب…" at bounding box center [885, 299] width 421 height 45
click at [1021, 299] on textarea "طبق شاورما لحم عنبر يتميز بشاورما لحم بقري أو لحم ضأن متبل وطري يقدم مع أرز متب…" at bounding box center [885, 299] width 421 height 45
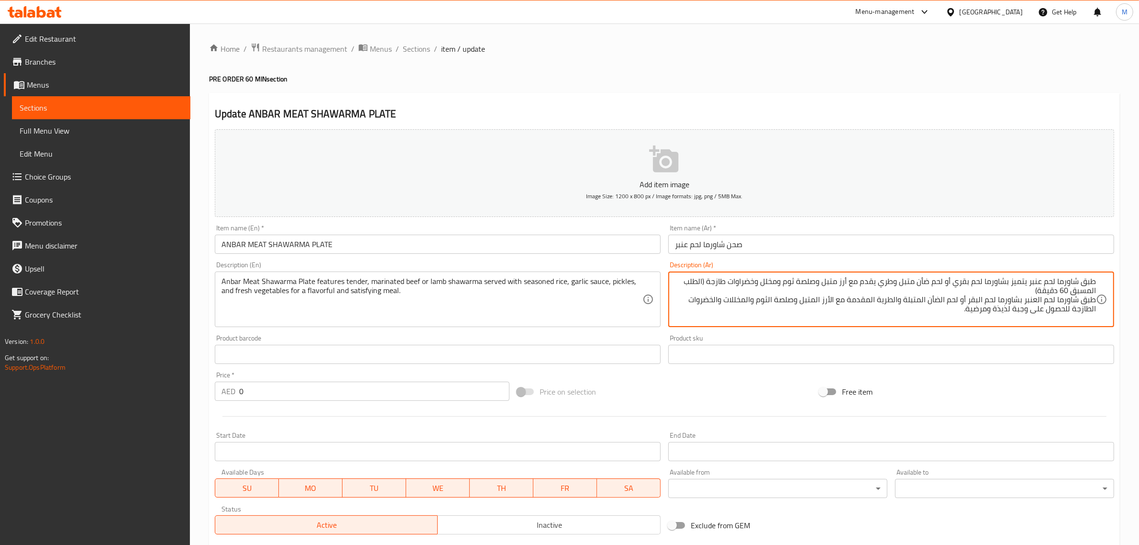
click at [1022, 300] on textarea "طبق شاورما لحم عنبر يتميز بشاورما لحم بقري أو لحم ضأن متبل وطري يقدم مع أرز متب…" at bounding box center [885, 299] width 421 height 45
click at [1022, 301] on textarea "طبق شاورما لحم عنبر يتميز بشاورما لحم بقري أو لحم ضأن متبل وطري يقدم مع أرز متب…" at bounding box center [885, 299] width 421 height 45
paste textarea "يتميز"
click at [904, 297] on textarea "طبق شاورما لحم عنبر يتميز بشاورما لحم بقري أو لحم ضأن متبل وطري يقدم مع أرز متب…" at bounding box center [885, 299] width 421 height 45
click at [918, 299] on textarea "طبق شاورما لحم عنبر يتميز بشاورما لحم بقري أو لحم ضأن متبل وطري يقدم مع أرز متب…" at bounding box center [885, 299] width 421 height 45
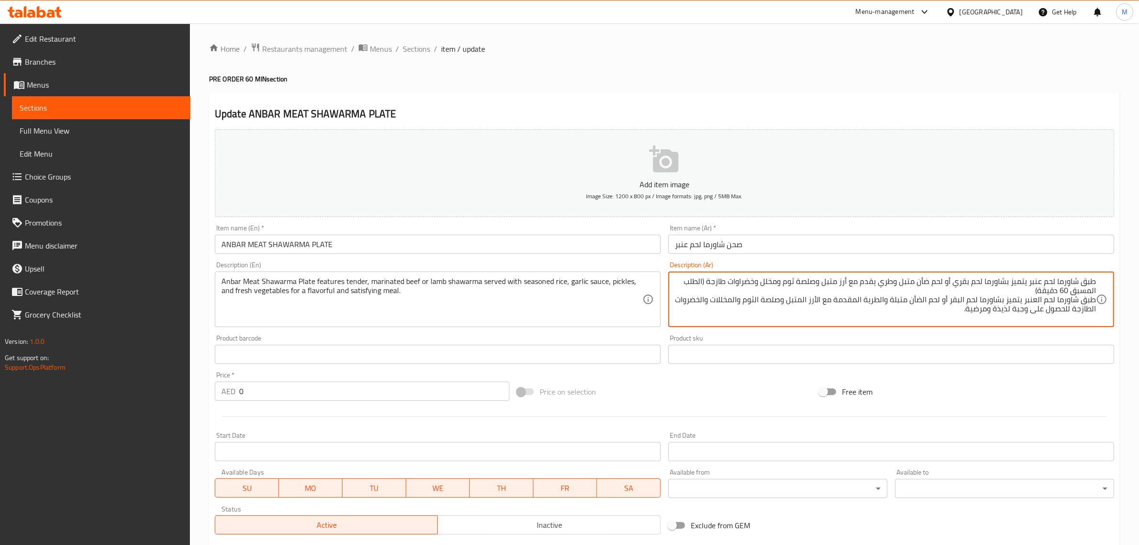
click at [923, 300] on textarea "طبق شاورما لحم عنبر يتميز بشاورما لحم بقري أو لحم ضأن متبل وطري يقدم مع أرز متب…" at bounding box center [885, 299] width 421 height 45
click at [893, 300] on textarea "طبق شاورما لحم عنبر يتميز بشاورما لحم بقري أو لحم ضأن متبل وطري يقدم مع أرز متب…" at bounding box center [885, 299] width 421 height 45
click at [897, 300] on textarea "طبق شاورما لحم عنبر يتميز بشاورما لحم بقري أو لحم ضأن متبل وطري يقدم مع أرز متب…" at bounding box center [885, 299] width 421 height 45
click at [886, 298] on textarea "طبق شاورما لحم عنبر يتميز بشاورما لحم بقري أو لحم ضأن متبل وطري يقدم مع أرز متب…" at bounding box center [885, 299] width 421 height 45
click at [879, 300] on textarea "طبق شاورما لحم عنبر يتميز بشاورما لحم بقري أو لحم ضأن متبل وطري يقدم مع أرز متب…" at bounding box center [885, 299] width 421 height 45
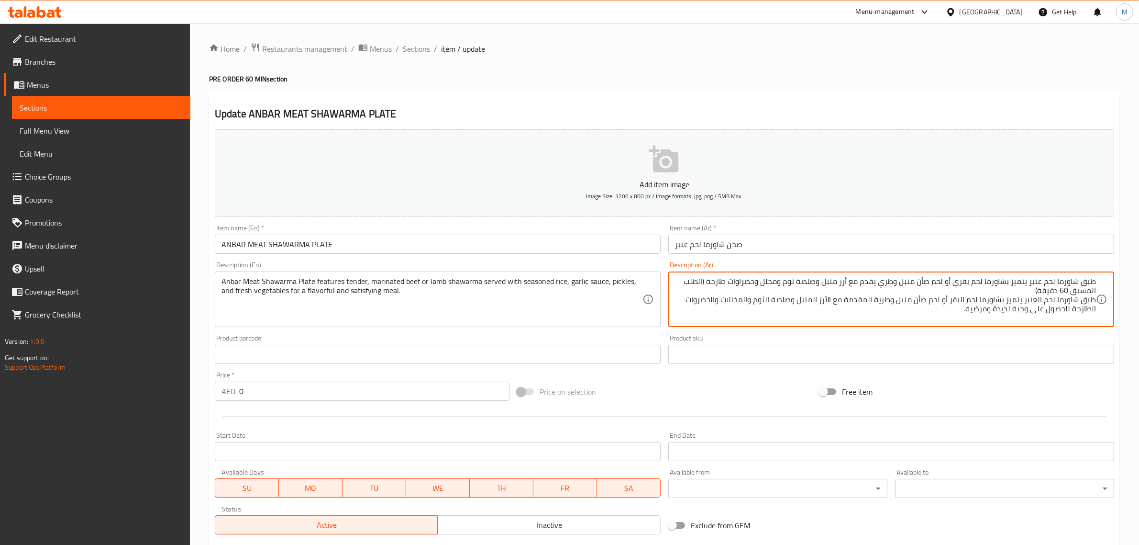
click at [877, 300] on textarea "طبق شاورما لحم عنبر يتميز بشاورما لحم بقري أو لحم ضأن متبل وطري يقدم مع أرز متب…" at bounding box center [885, 299] width 421 height 45
click at [868, 300] on textarea "طبق شاورما لحم عنبر يتميز بشاورما لحم بقري أو لحم ضأن متبل وطري يقدم مع أرز متب…" at bounding box center [885, 299] width 421 height 45
drag, startPoint x: 848, startPoint y: 300, endPoint x: 879, endPoint y: 300, distance: 30.6
click at [879, 300] on textarea "طبق شاورما لحم عنبر يتميز بشاورما لحم بقري أو لحم ضأن متبل وطري يقدم مع أرز متب…" at bounding box center [885, 299] width 421 height 45
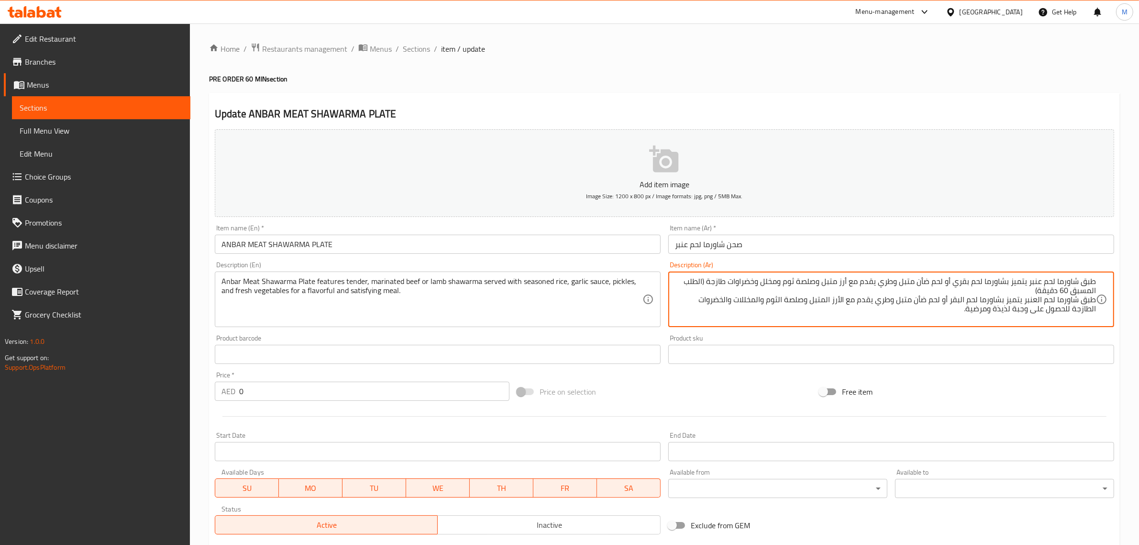
click at [846, 299] on textarea "طبق شاورما لحم عنبر يتميز بشاورما لحم بقري أو لحم ضأن متبل وطري يقدم مع أرز متب…" at bounding box center [885, 299] width 421 height 45
click at [841, 298] on textarea "طبق شاورما لحم عنبر يتميز بشاورما لحم بقري أو لحم ضأن متبل وطري يقدم مع أرز متب…" at bounding box center [885, 299] width 421 height 45
click at [832, 297] on textarea "طبق شاورما لحم عنبر يتميز بشاورما لحم بقري أو لحم ضأن متبل وطري يقدم مع أرز متب…" at bounding box center [885, 299] width 421 height 45
click at [786, 297] on textarea "طبق شاورما لحم عنبر يتميز بشاورما لحم بقري أو لحم ضأن متبل وطري يقدم مع أرز متب…" at bounding box center [885, 299] width 421 height 45
click at [790, 300] on textarea "طبق شاورما لحم عنبر يتميز بشاورما لحم بقري أو لحم ضأن متبل وطري يقدم مع أرز متب…" at bounding box center [885, 299] width 421 height 45
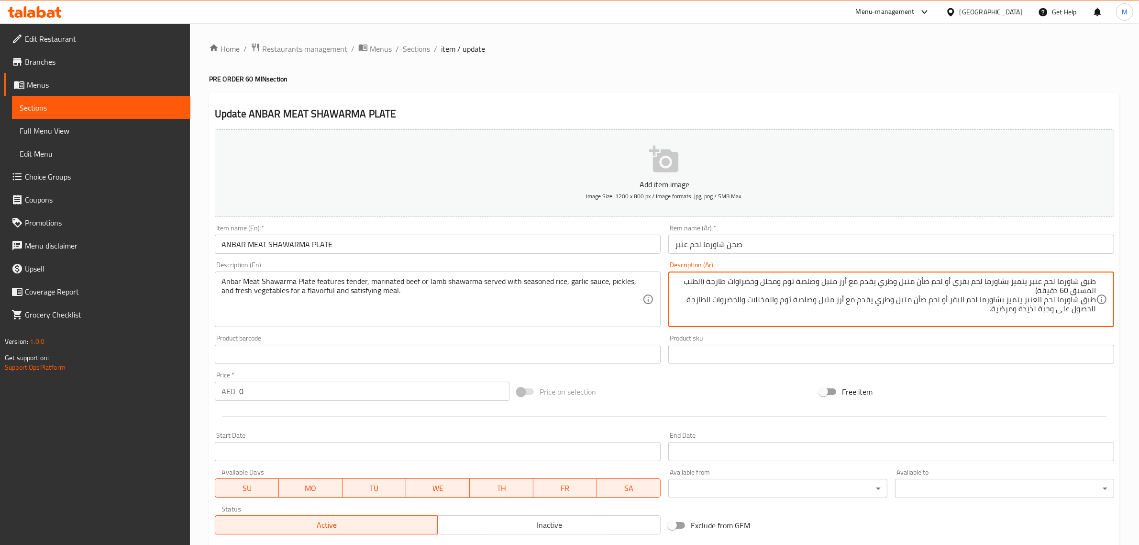
click at [774, 301] on textarea "طبق شاورما لحم عنبر يتميز بشاورما لحم بقري أو لحم ضأن متبل وطري يقدم مع أرز متب…" at bounding box center [885, 299] width 421 height 45
click at [772, 300] on textarea "طبق شاورما لحم عنبر يتميز بشاورما لحم بقري أو لحم ضأن متبل وطري يقدم مع أرز متب…" at bounding box center [885, 299] width 421 height 45
click at [757, 296] on textarea "طبق شاورما لحم عنبر يتميز بشاورما لحم بقري أو لحم ضأن متبل وطري يقدم مع أرز متب…" at bounding box center [885, 299] width 421 height 45
click at [749, 298] on textarea "طبق شاورما لحم عنبر يتميز بشاورما لحم بقري أو لحم ضأن متبل وطري يقدم مع أرز متب…" at bounding box center [885, 299] width 421 height 45
click at [752, 302] on textarea "طبق شاورما لحم عنبر يتميز بشاورما لحم بقري أو لحم ضأن متبل وطري يقدم مع أرز متب…" at bounding box center [885, 299] width 421 height 45
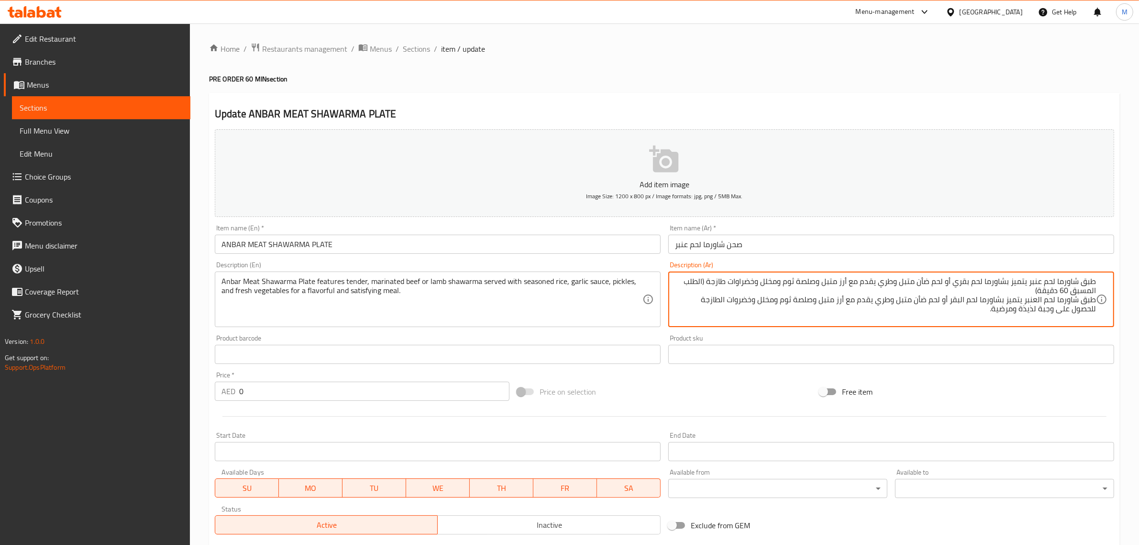
click at [725, 300] on textarea "طبق شاورما لحم عنبر يتميز بشاورما لحم بقري أو لحم ضأن متبل وطري يقدم مع أرز متب…" at bounding box center [885, 299] width 421 height 45
click at [1052, 285] on textarea "طبق شاورما لحم عنبر يتميز بشاورما لحم بقري أو لحم ضأن متبل وطري يقدم مع أرز متب…" at bounding box center [885, 299] width 421 height 45
click at [1039, 278] on textarea "طبق شاورما لحم العنبر يتميز بشاورما لحم البقر أو لحم ضأن متبل وطري يقدم مع أرز …" at bounding box center [885, 299] width 421 height 45
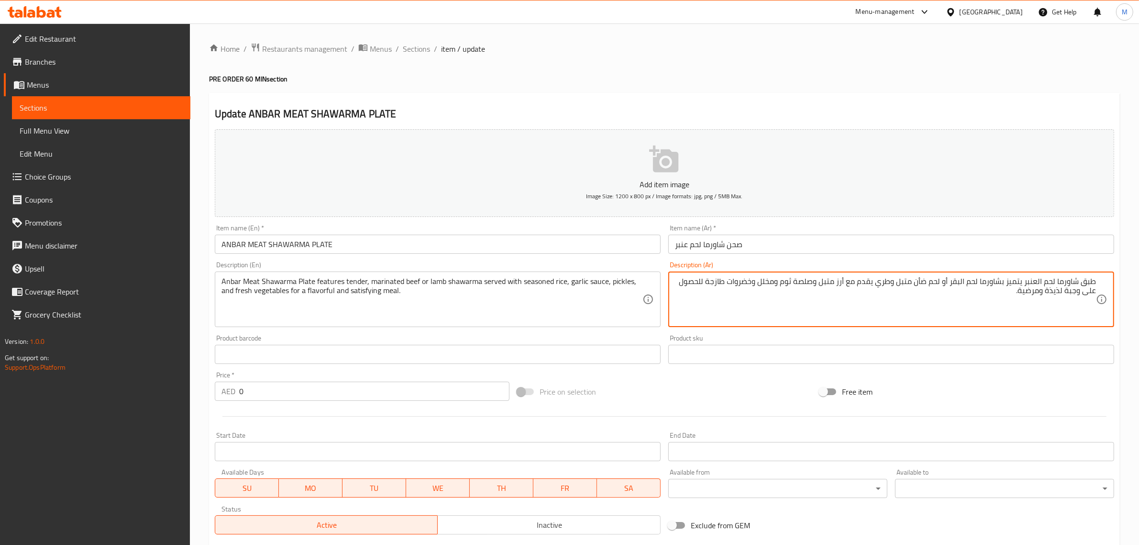
click at [1036, 281] on textarea "طبق شاورما لحم العنبر يتميز بشاورما لحم البقر أو لحم ضأن متبل وطري يقدم مع أرز …" at bounding box center [885, 299] width 421 height 45
click at [820, 305] on textarea "طبق شاورما لحم عنبر يتميز بشاورما لحم البقر أو لحم ضأن متبل وطري يقدم مع أرز مت…" at bounding box center [885, 299] width 421 height 45
click at [965, 282] on textarea "طبق شاورما لحم عنبر يتميز بشاورما لحم البقر أو لحم ضأن متبل وطري يقدم مع أرز مت…" at bounding box center [885, 299] width 421 height 45
click at [963, 286] on textarea "طبق شاورما لحم عنبر يتميز بشاورما لحم البقر أو لحم ضأن متبل وطري يقدم مع أرز مت…" at bounding box center [885, 299] width 421 height 45
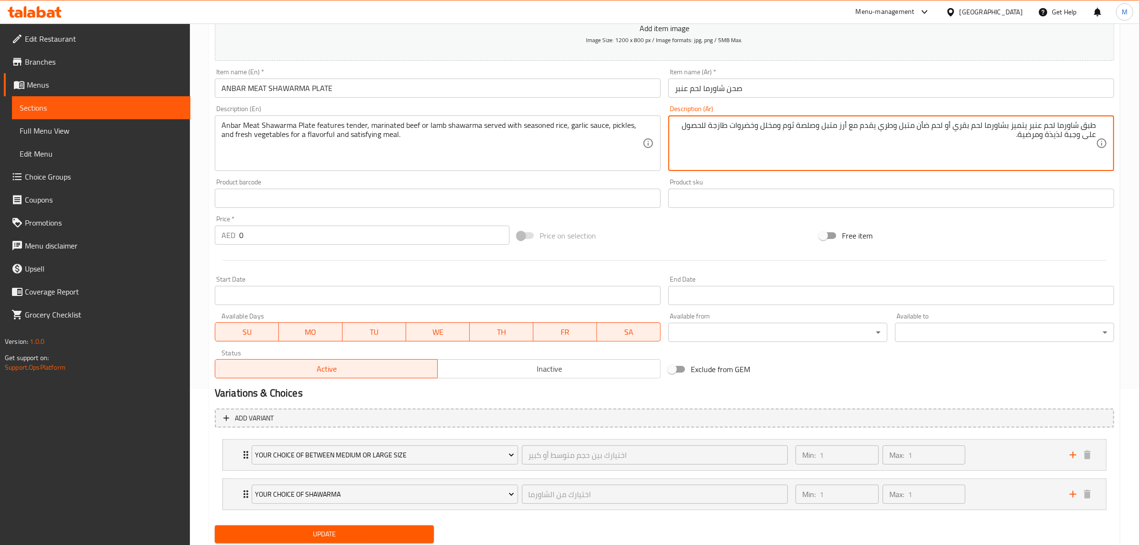
scroll to position [187, 0]
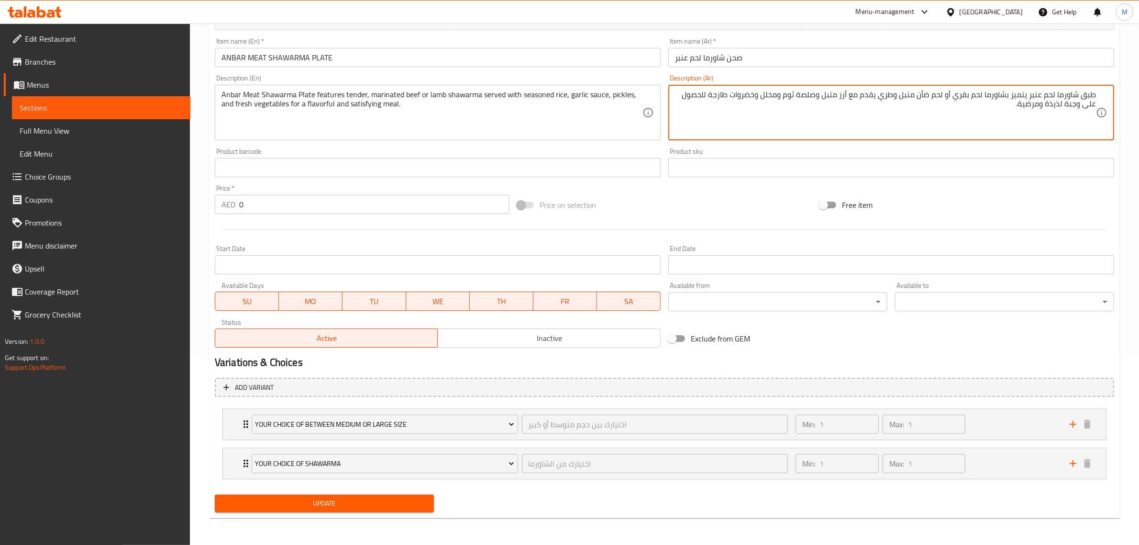
type textarea "طبق شاورما لحم عنبر يتميز بشاورما لحم بقري أو لحم ضأن متبل وطري يقدم مع أرز متب…"
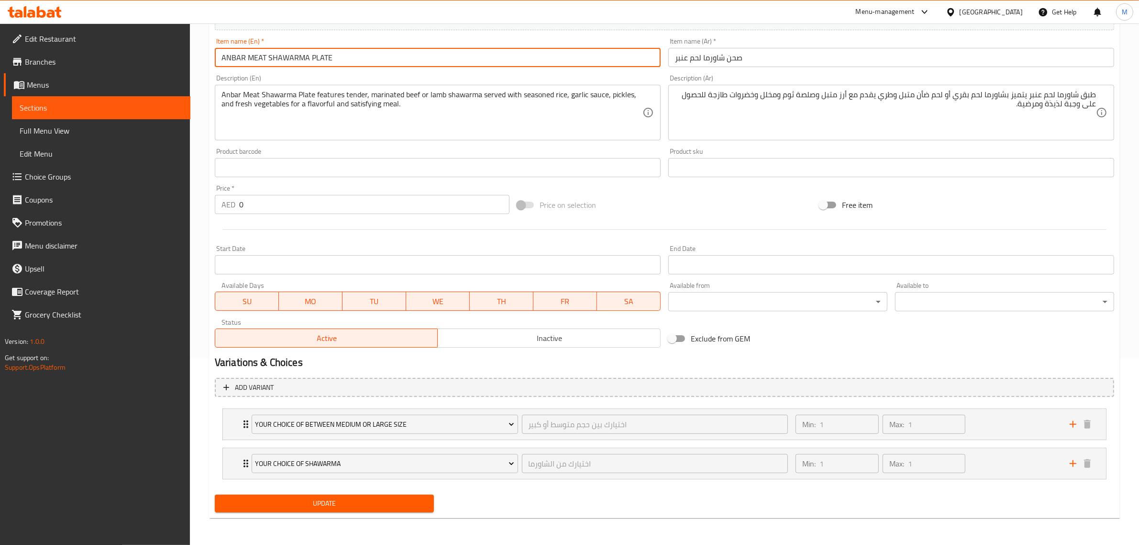
click at [445, 66] on input "ANBAR MEAT SHAWARMA PLATE" at bounding box center [438, 57] width 446 height 19
type input "Anbar Meat Shawarma Plate"
click at [449, 88] on div "Anbar Meat Shawarma Plate features tender, marinated beef or lamb shawarma serv…" at bounding box center [438, 113] width 446 height 56
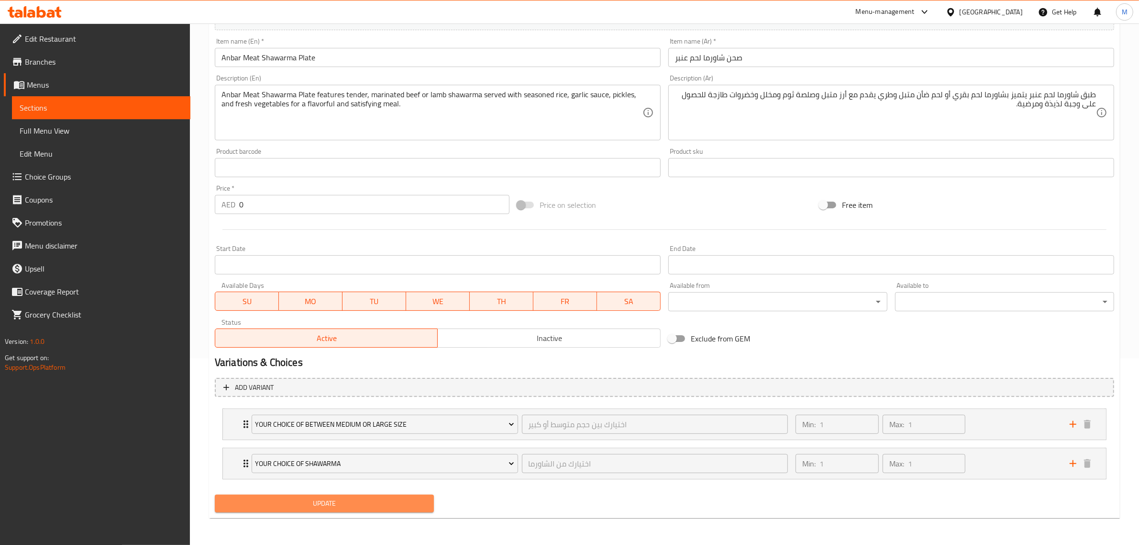
click at [353, 505] on span "Update" at bounding box center [325, 503] width 204 height 12
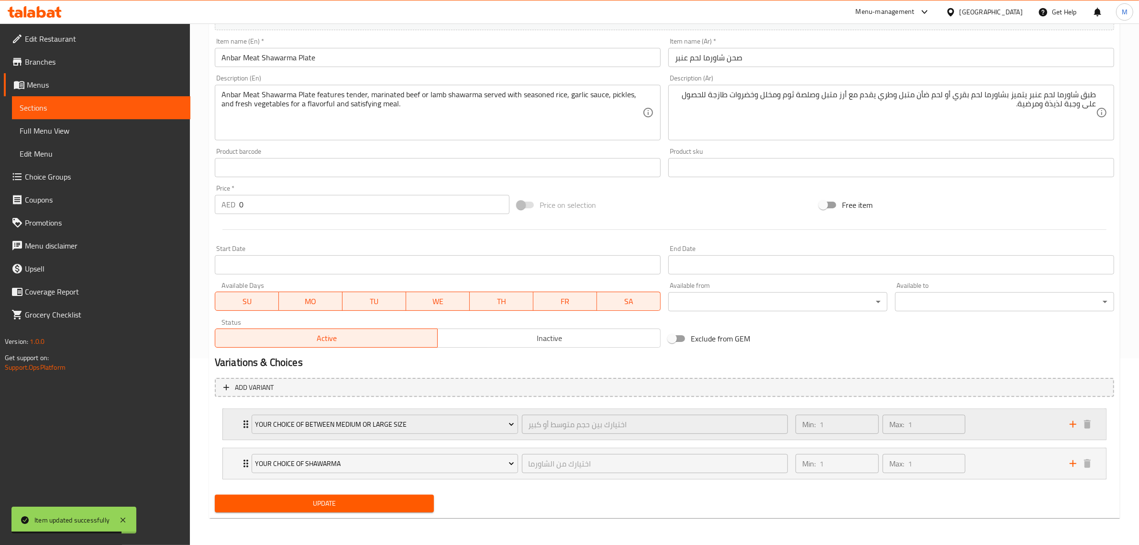
click at [984, 417] on div "Min: 1 ​ Max: 1 ​" at bounding box center [927, 424] width 274 height 31
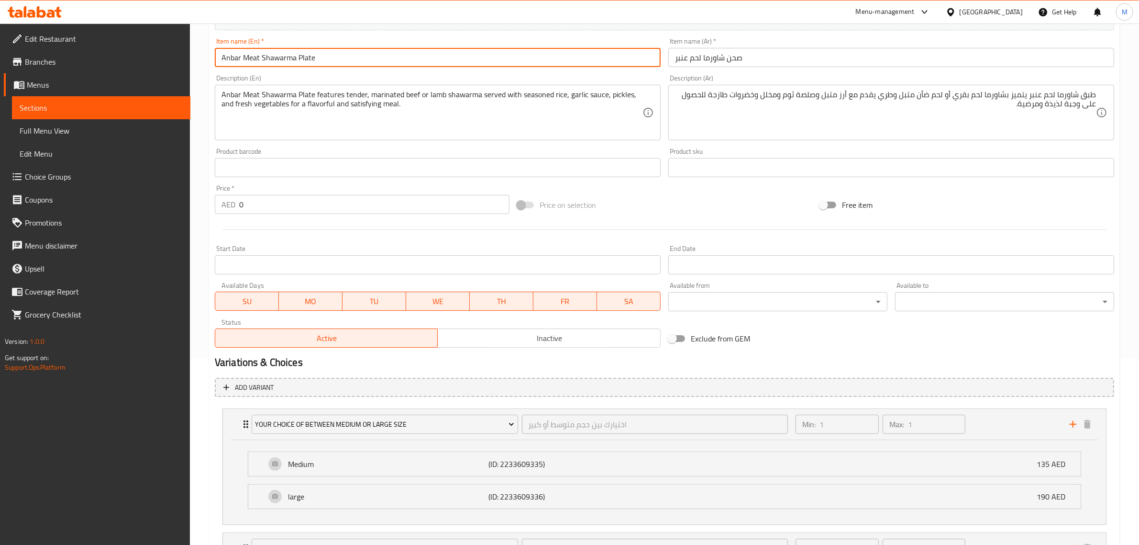
click at [317, 55] on input "Anbar Meat Shawarma Plate" at bounding box center [438, 57] width 446 height 19
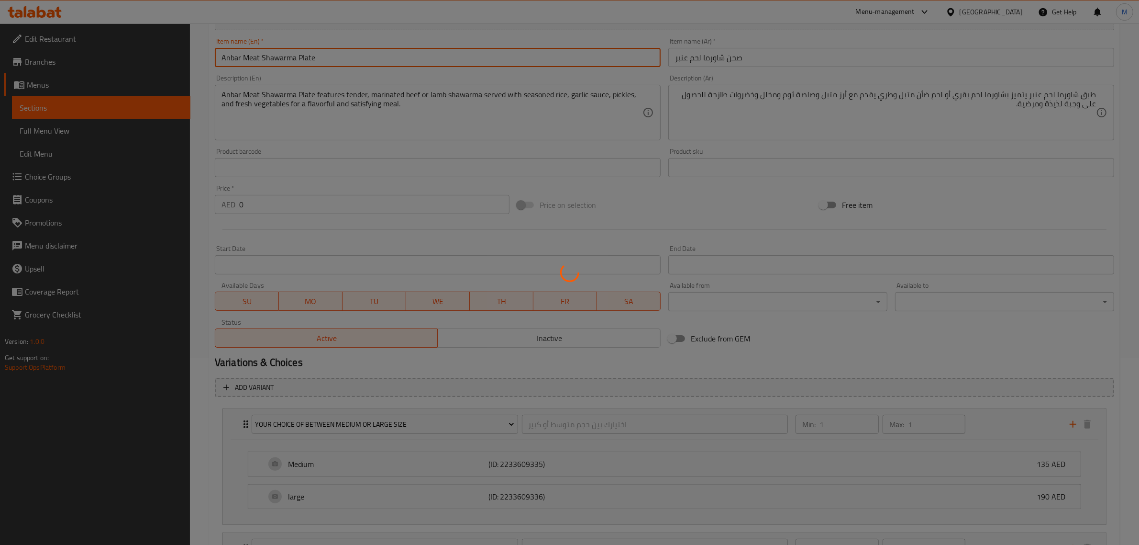
click at [76, 84] on div at bounding box center [569, 272] width 1139 height 545
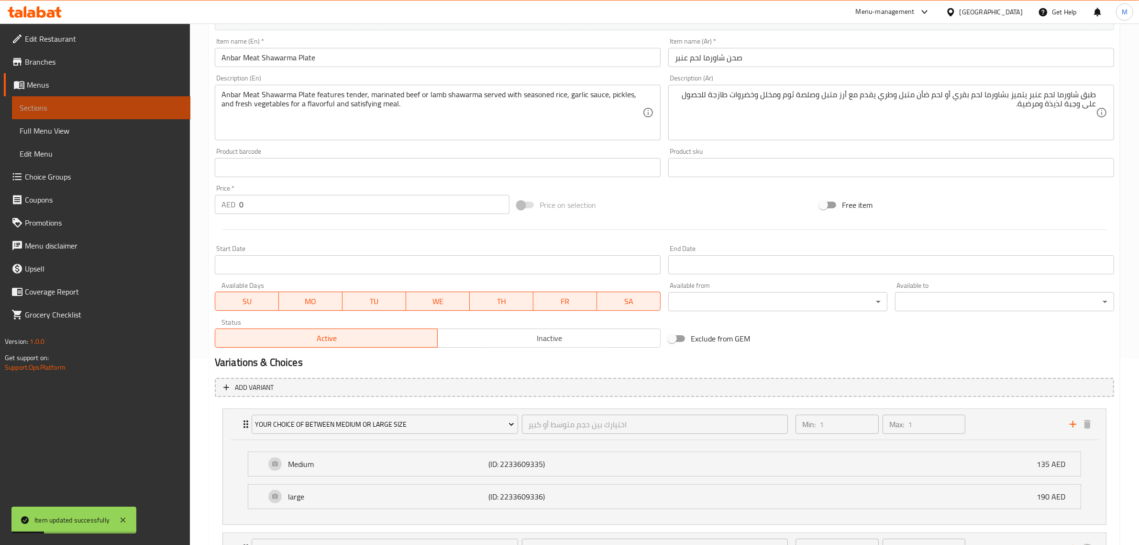
click at [70, 113] on span "Sections" at bounding box center [101, 107] width 163 height 11
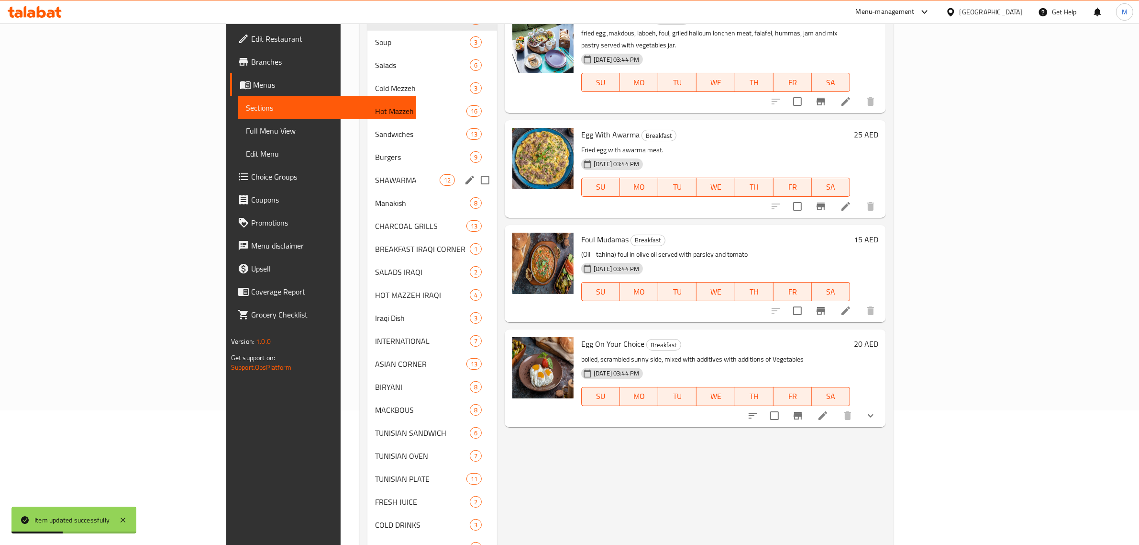
scroll to position [247, 0]
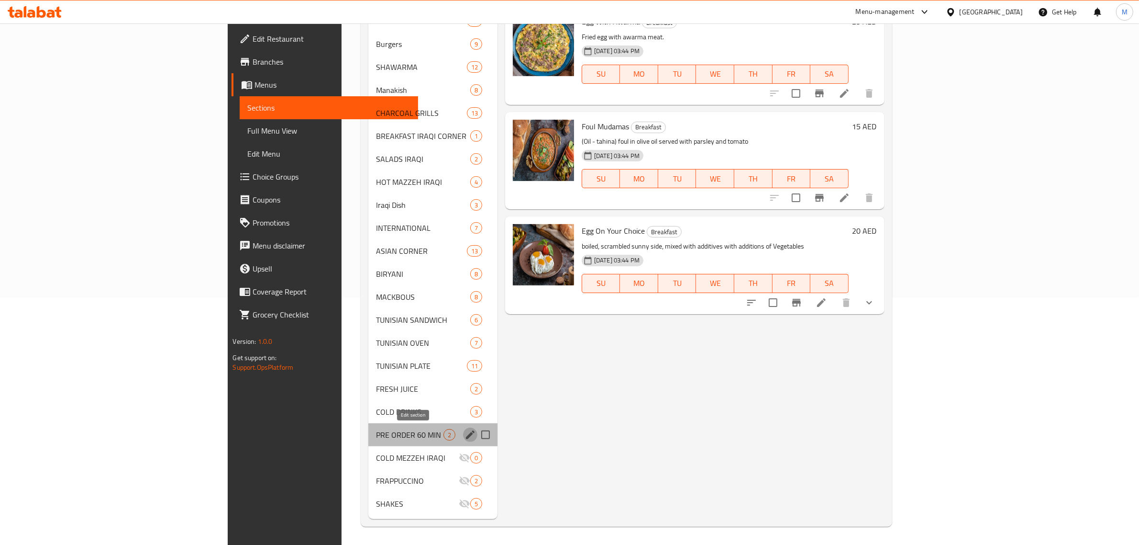
click at [466, 433] on icon "edit" at bounding box center [470, 434] width 9 height 9
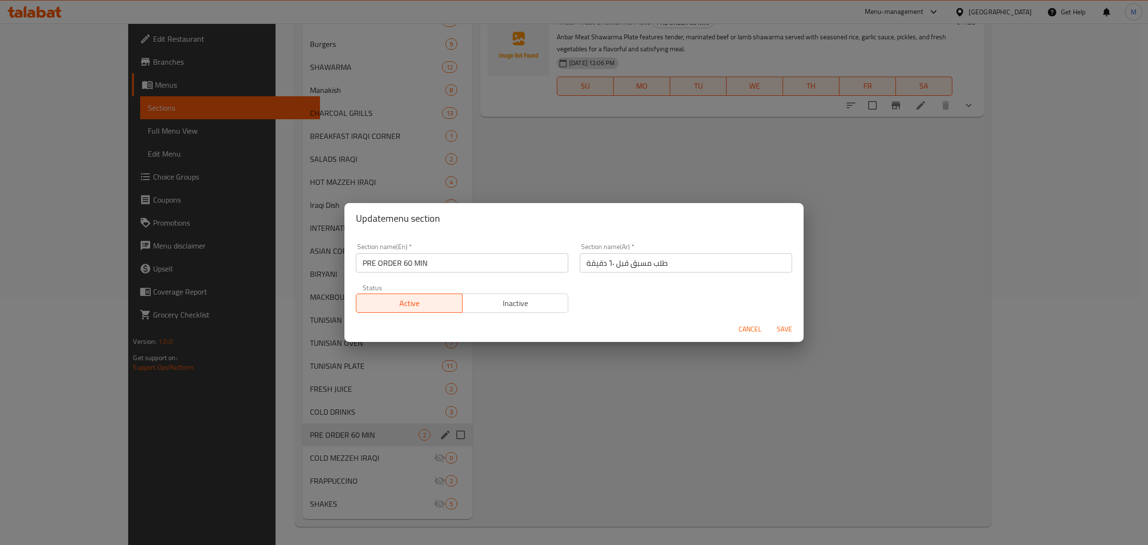
click at [743, 329] on span "Cancel" at bounding box center [750, 329] width 23 height 12
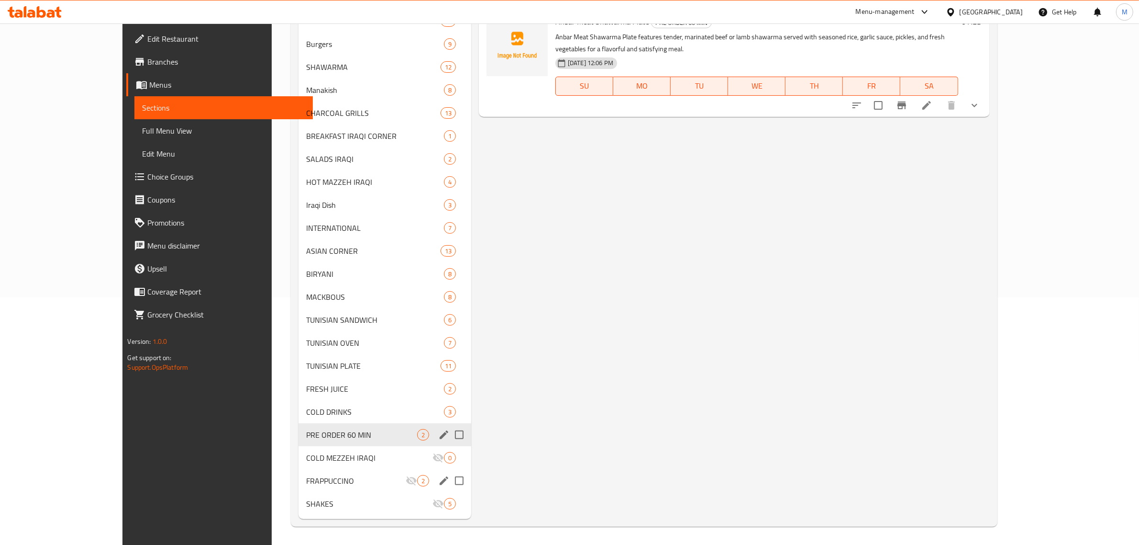
click at [299, 487] on div "FRAPPUCCINO 2" at bounding box center [385, 480] width 173 height 23
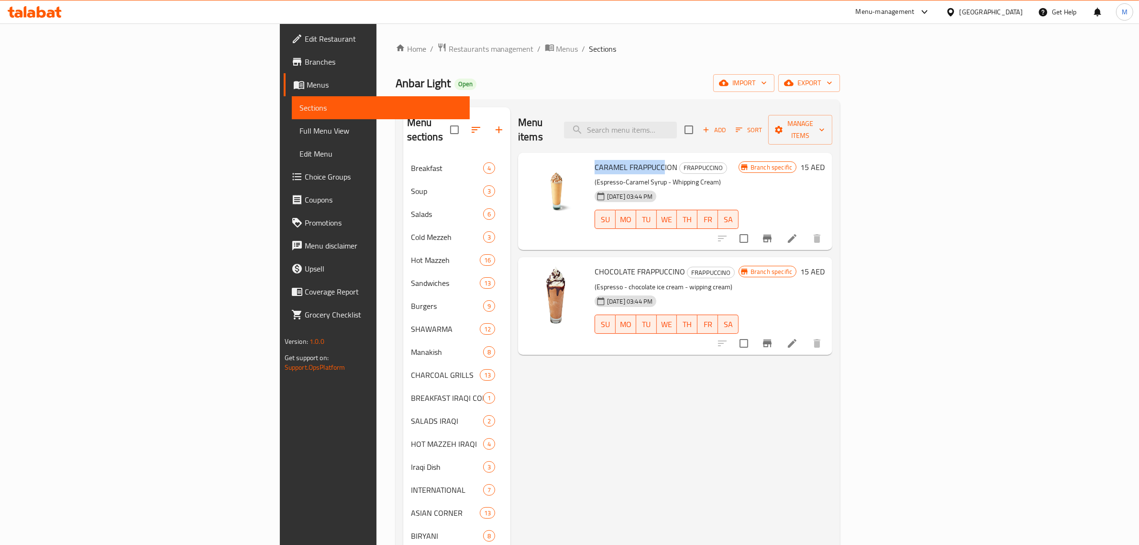
drag, startPoint x: 594, startPoint y: 151, endPoint x: 525, endPoint y: 151, distance: 68.9
click at [595, 160] on span "CARAMEL FRAPPUCCION" at bounding box center [636, 167] width 83 height 14
copy span "CARAMEL FRAPPUCC"
click at [546, 477] on div "Menu items Add Sort Manage items CARAMEL FRAPPUCCION FRAPPUCCINO (Espresso-Cara…" at bounding box center [672, 443] width 322 height 673
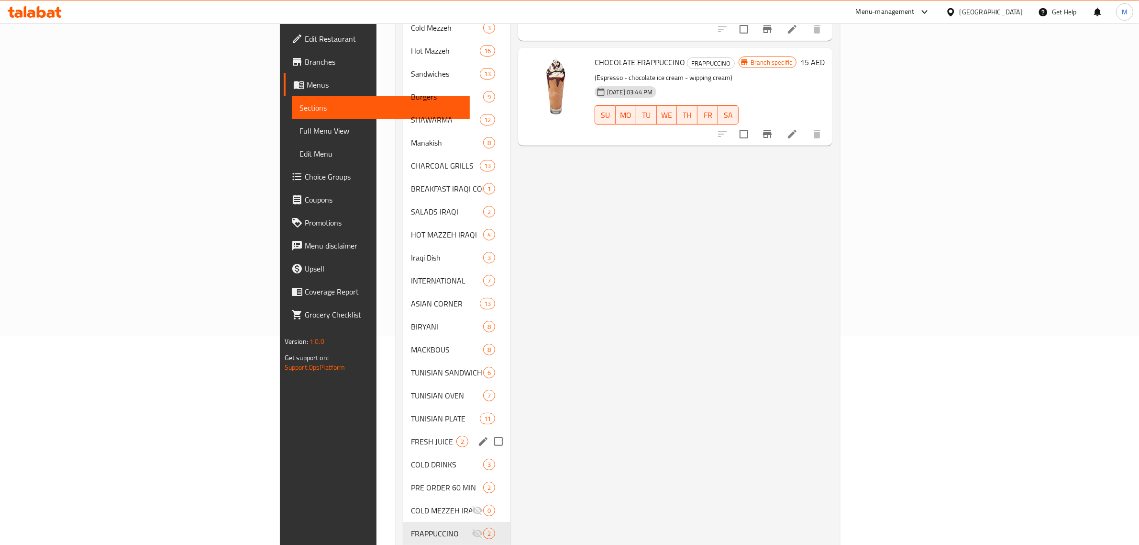
scroll to position [188, 0]
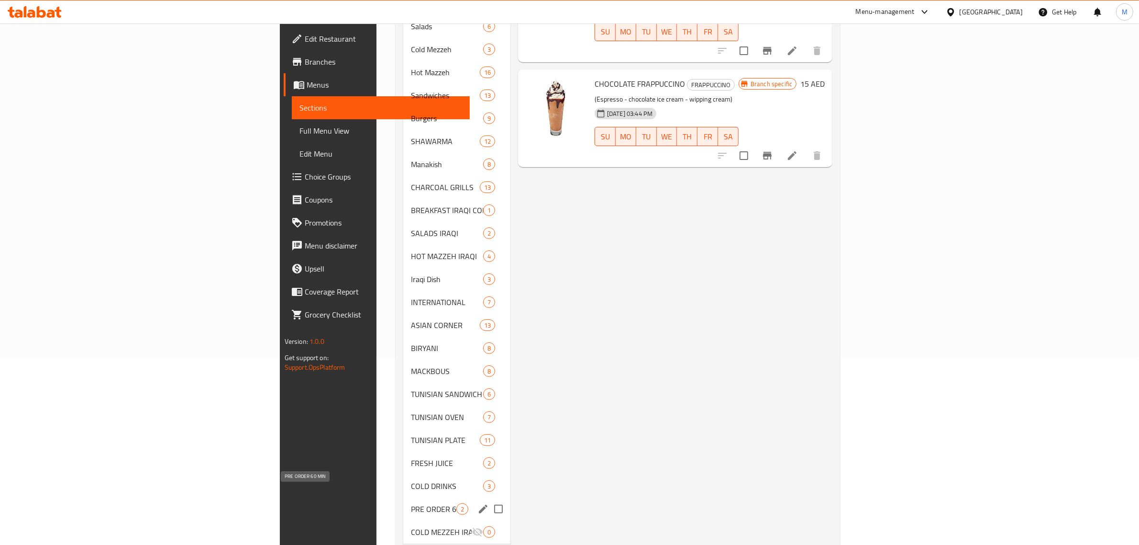
click at [411, 503] on span "PRE ORDER 60 MIN" at bounding box center [433, 508] width 45 height 11
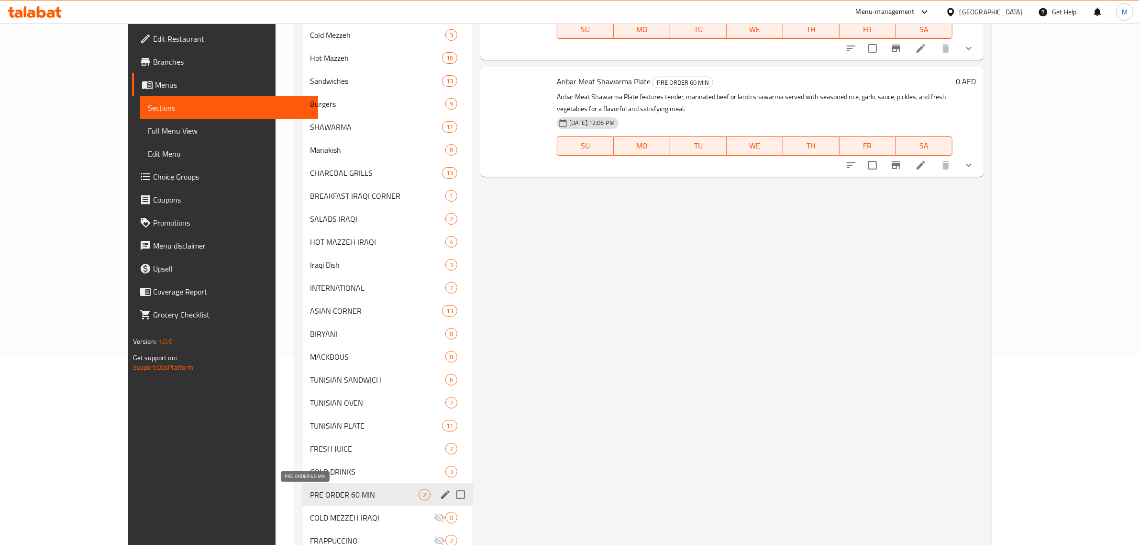
click at [335, 494] on span "PRE ORDER 60 MIN" at bounding box center [364, 494] width 109 height 11
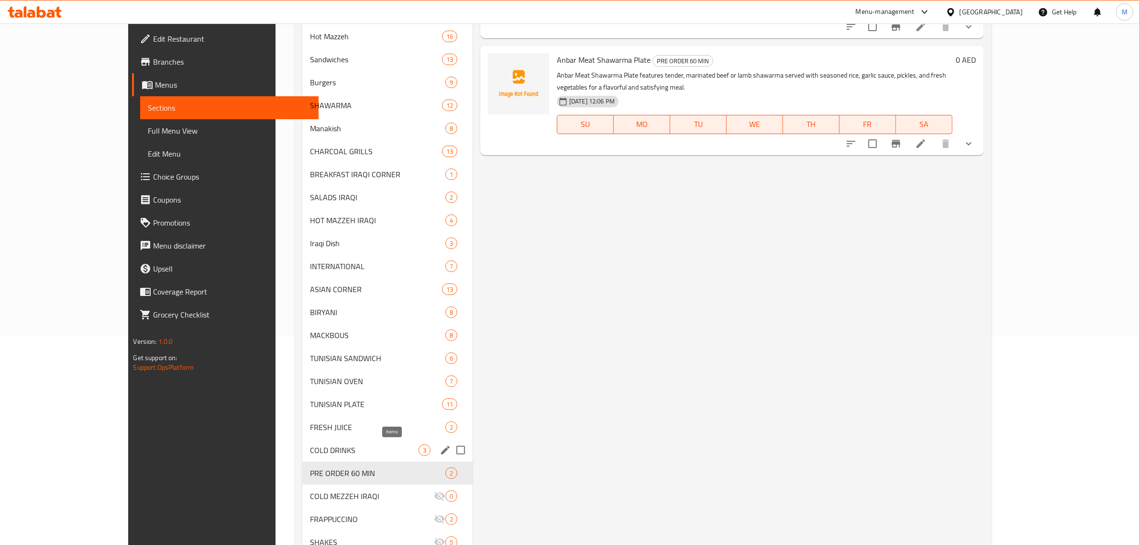
scroll to position [247, 0]
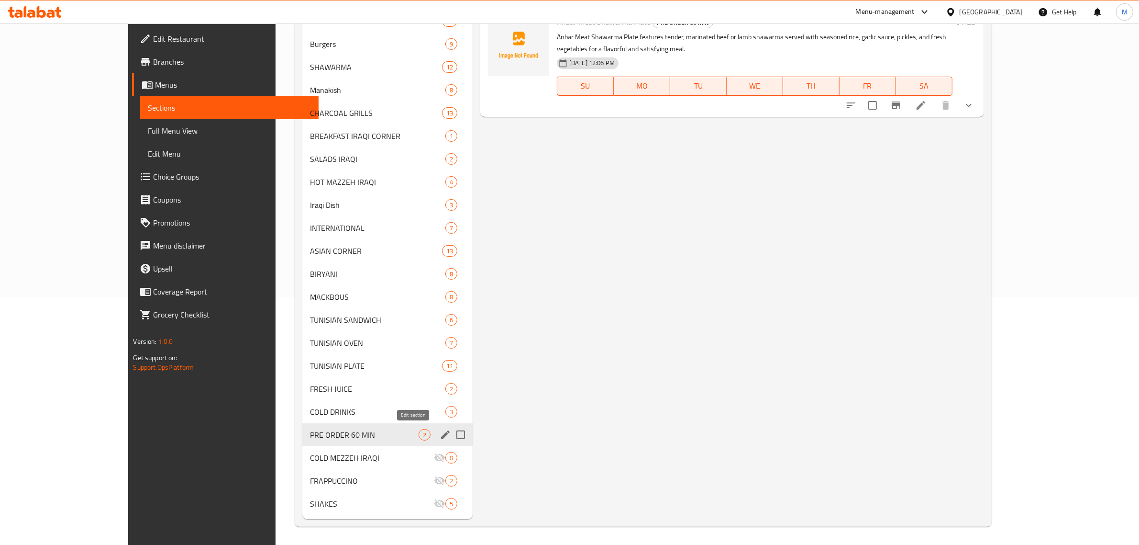
click at [441, 433] on icon "edit" at bounding box center [445, 434] width 9 height 9
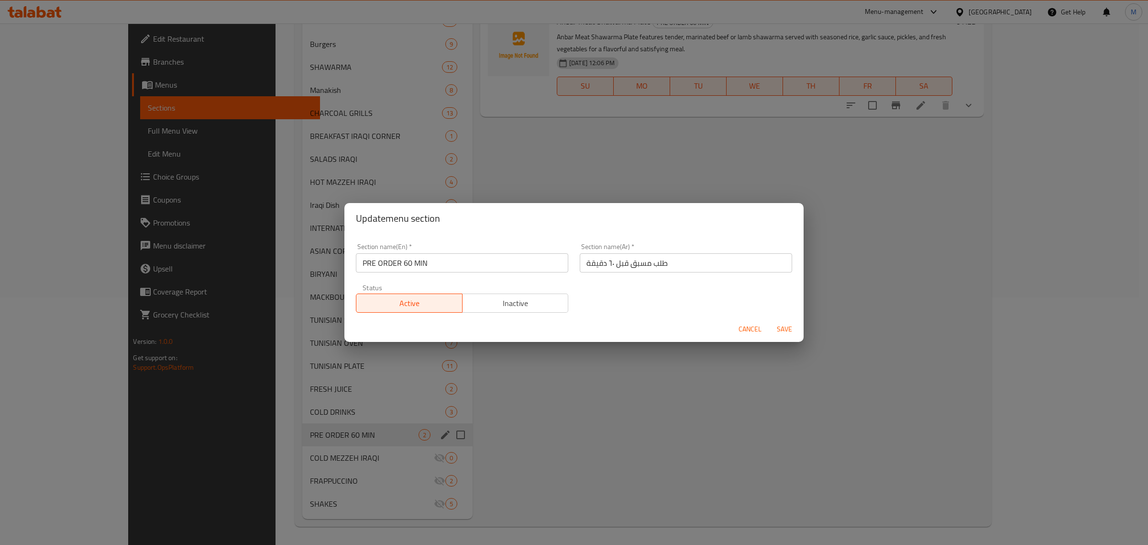
click at [444, 274] on div "Section name(En)   * PRE ORDER 60 MIN Section name(En) *" at bounding box center [462, 257] width 224 height 41
click at [448, 259] on input "PRE ORDER 60 MIN" at bounding box center [462, 262] width 212 height 19
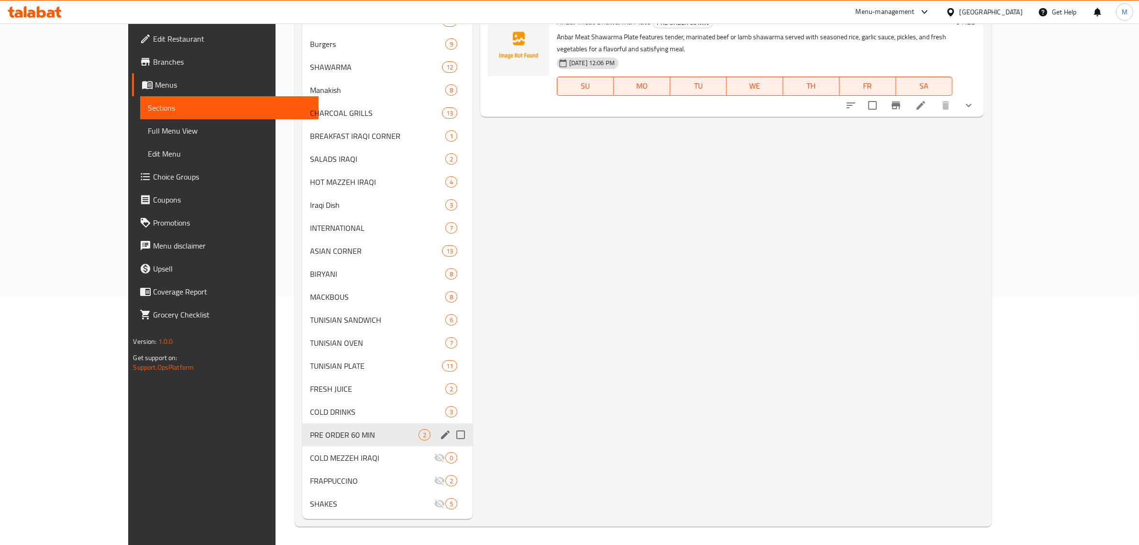
click at [440, 433] on icon "edit" at bounding box center [445, 434] width 11 height 11
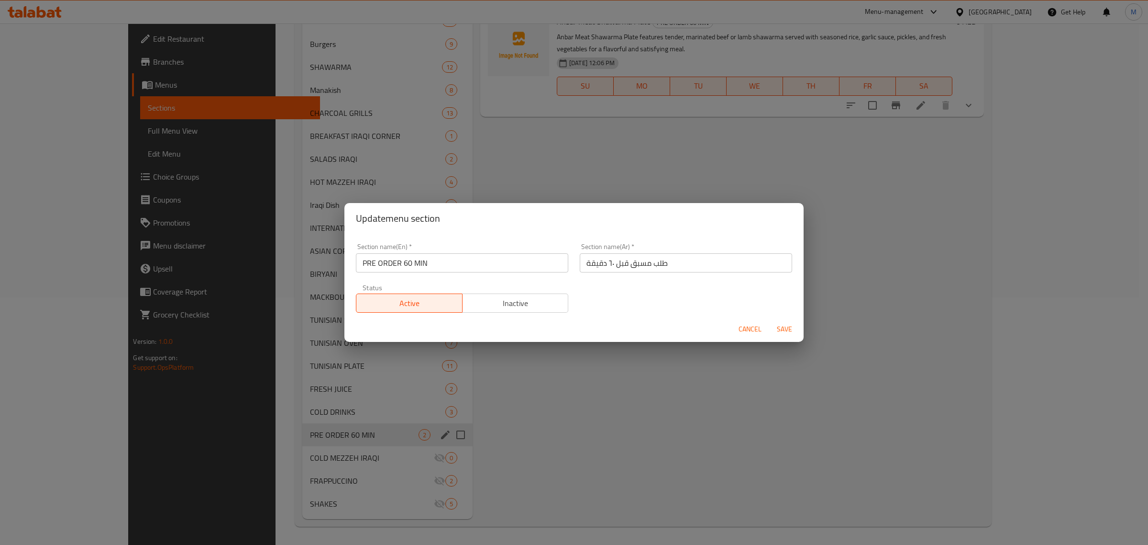
click at [742, 329] on span "Cancel" at bounding box center [750, 329] width 23 height 12
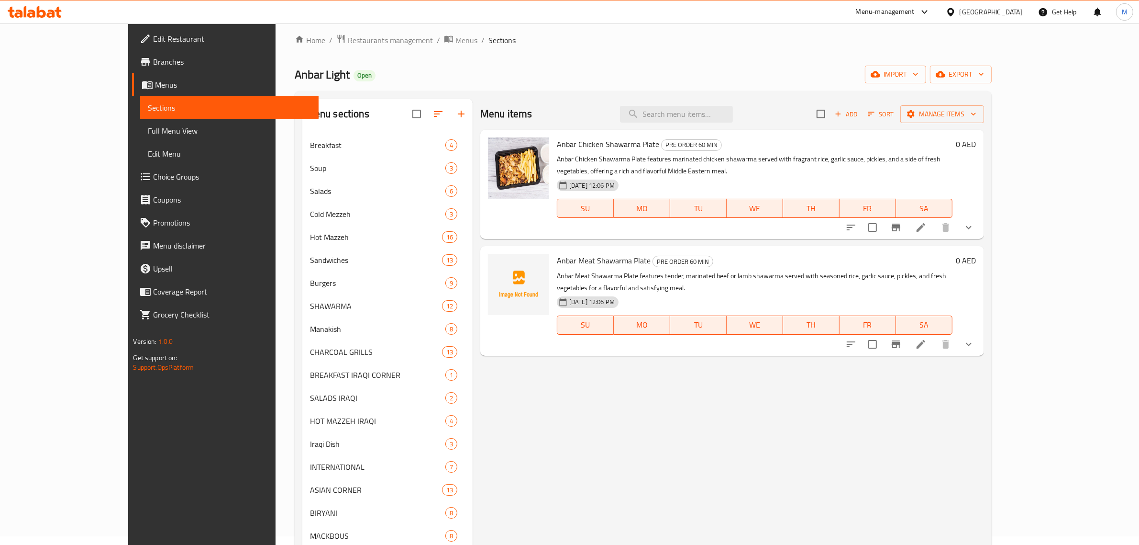
scroll to position [8, 0]
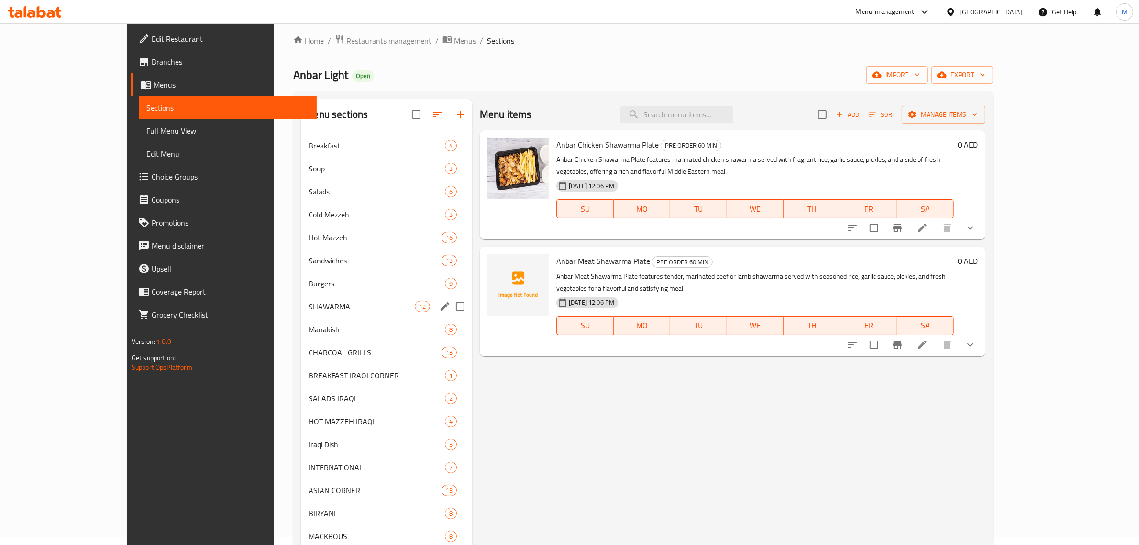
click at [334, 307] on span "SHAWARMA" at bounding box center [362, 305] width 106 height 11
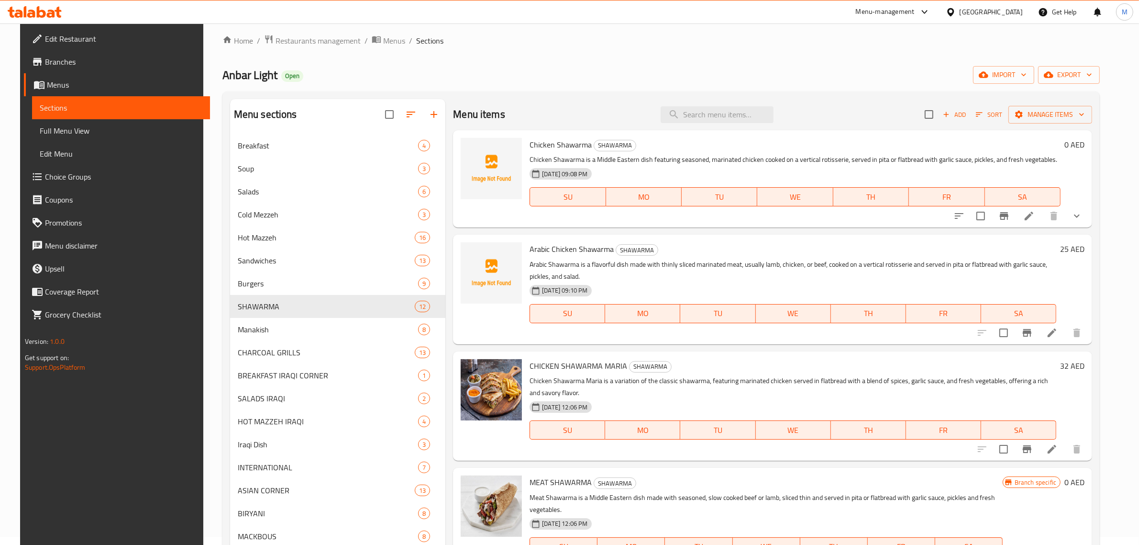
click at [55, 60] on span "Branches" at bounding box center [124, 61] width 158 height 11
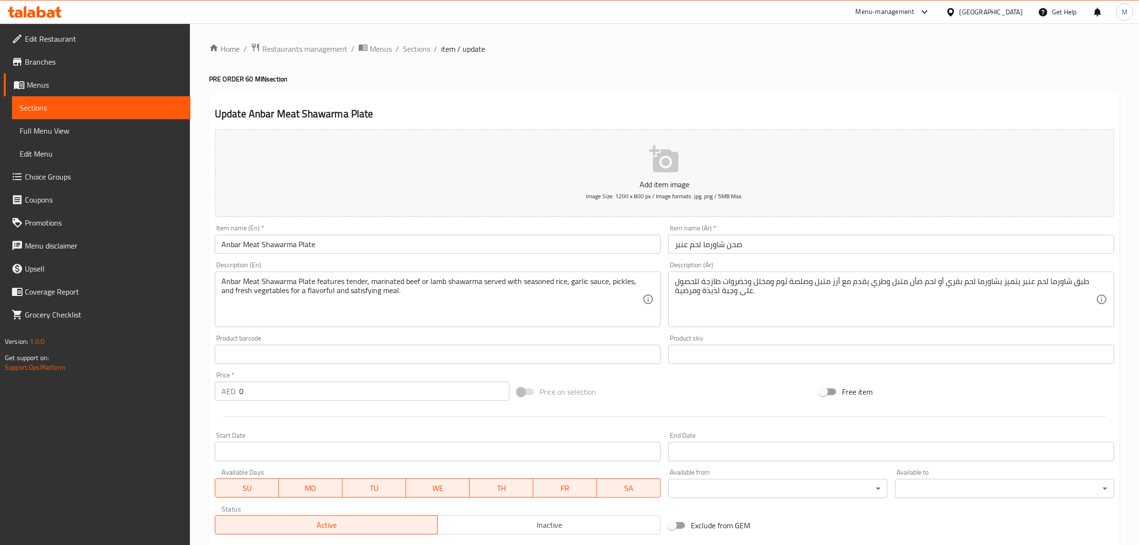
click at [67, 177] on span "Choice Groups" at bounding box center [104, 176] width 158 height 11
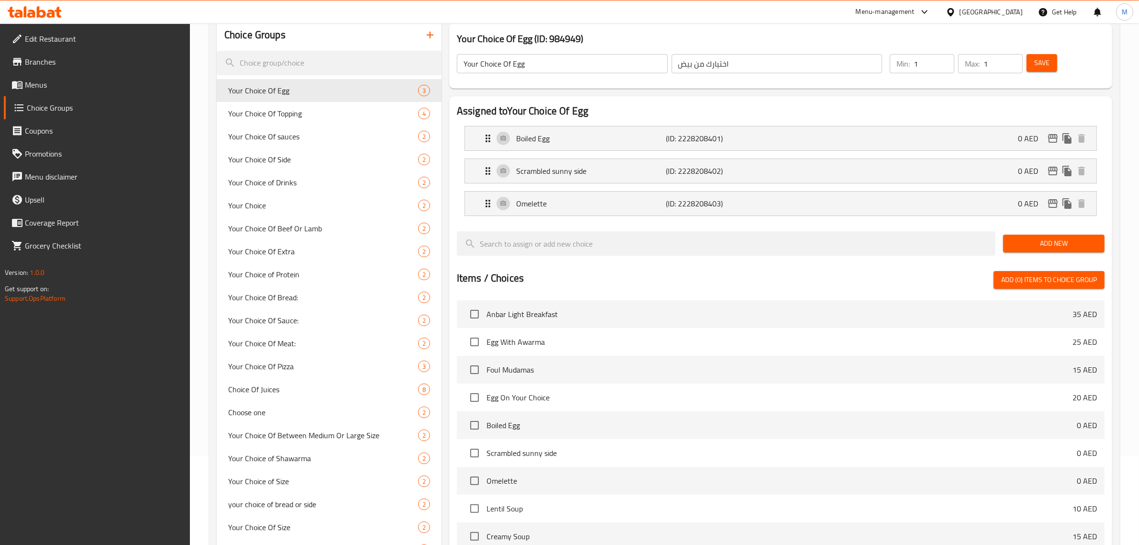
scroll to position [273, 0]
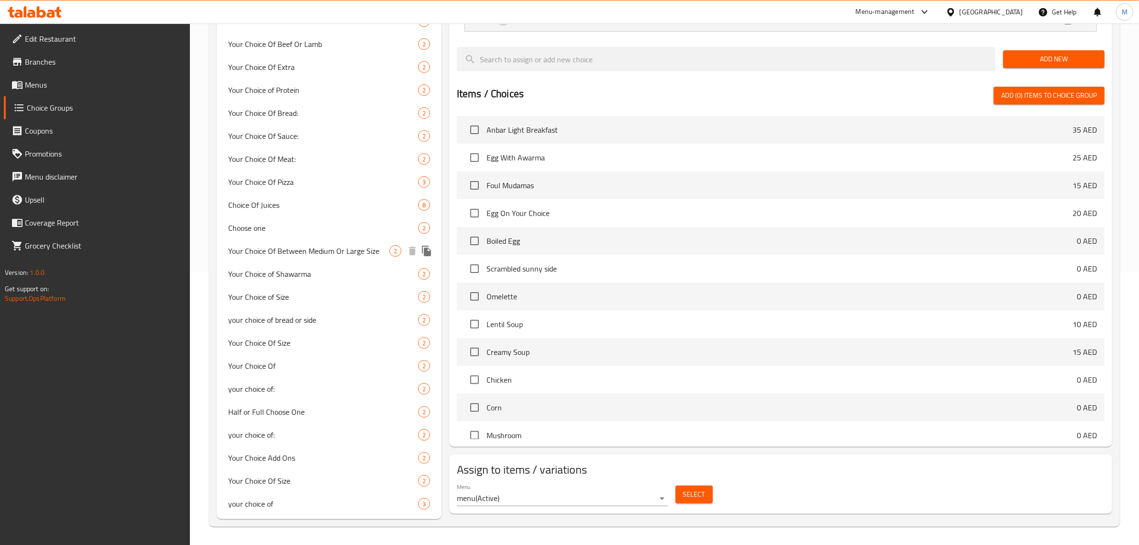
click at [331, 250] on span "Your Choice Of Between Medium Or Large Size" at bounding box center [308, 250] width 161 height 11
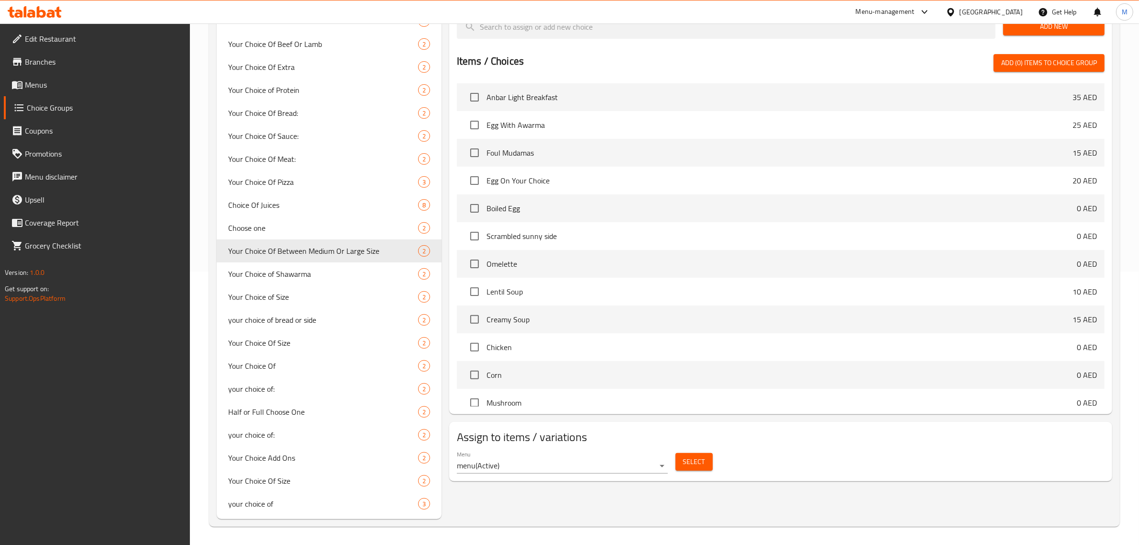
type input "Your Choice Of Between Medium Or Large Size"
type input "اختيارك بين حجم متوسط ​​أو كبير"
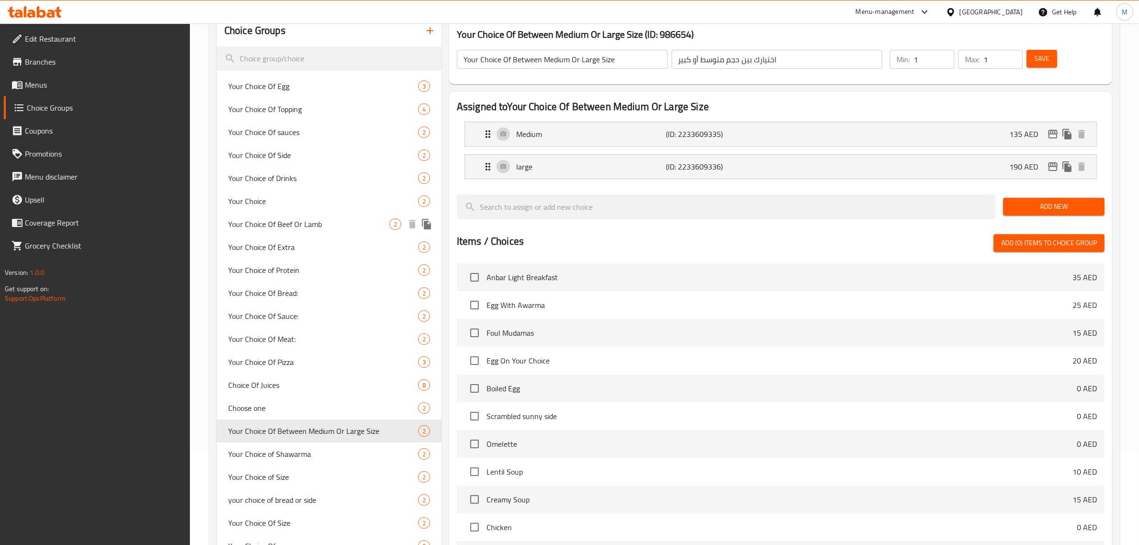
scroll to position [0, 0]
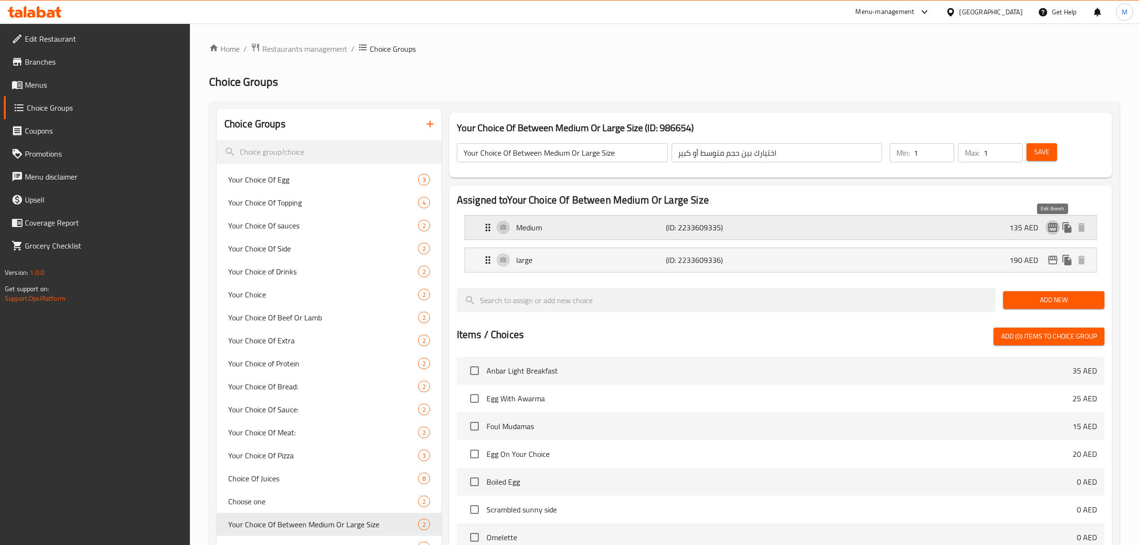
click at [1058, 233] on icon "edit" at bounding box center [1052, 227] width 11 height 11
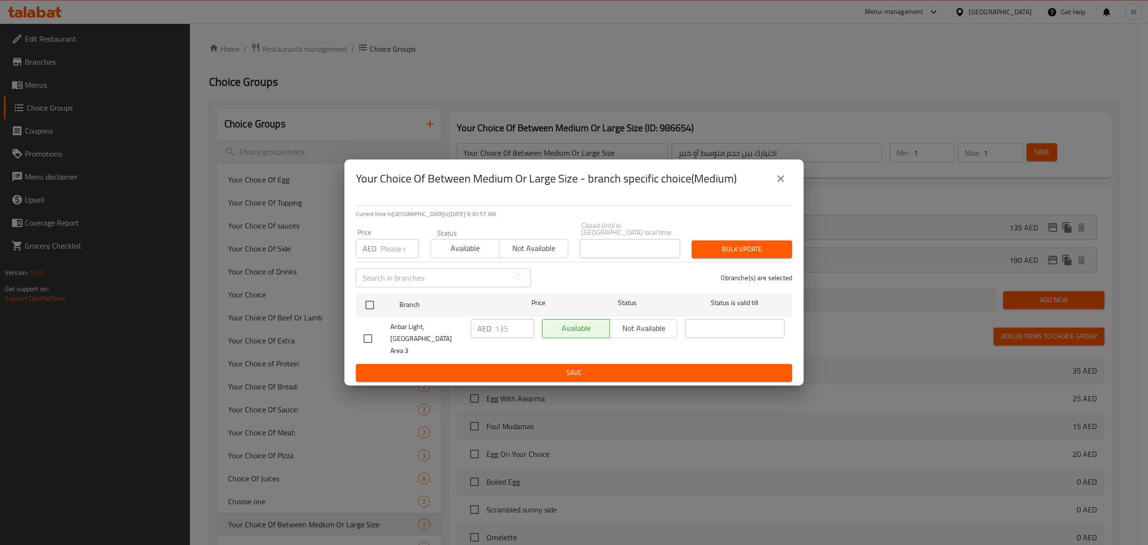
click at [783, 182] on icon "close" at bounding box center [781, 178] width 7 height 7
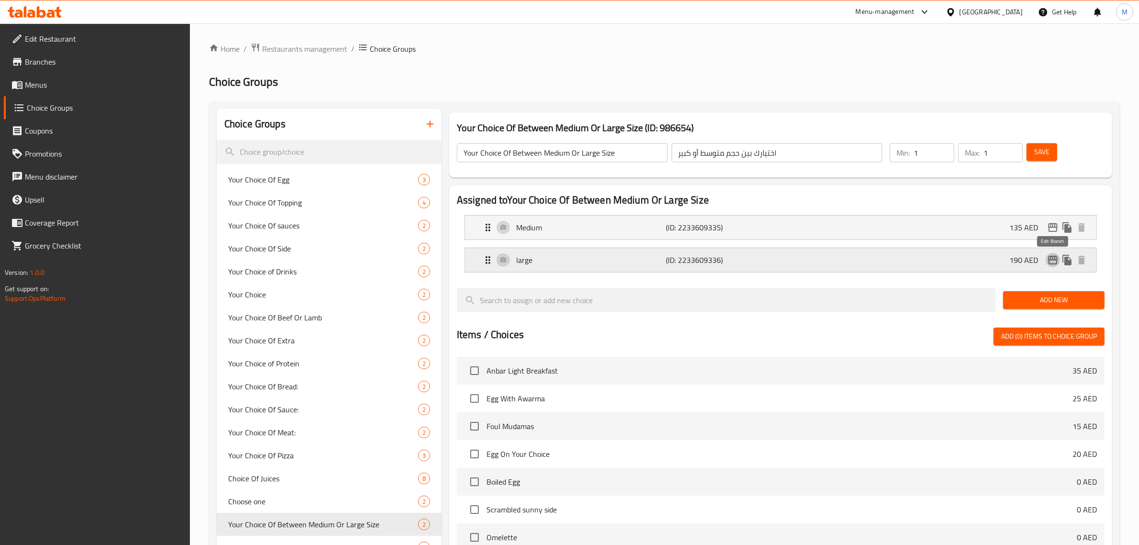
click at [1051, 262] on icon "edit" at bounding box center [1052, 259] width 11 height 11
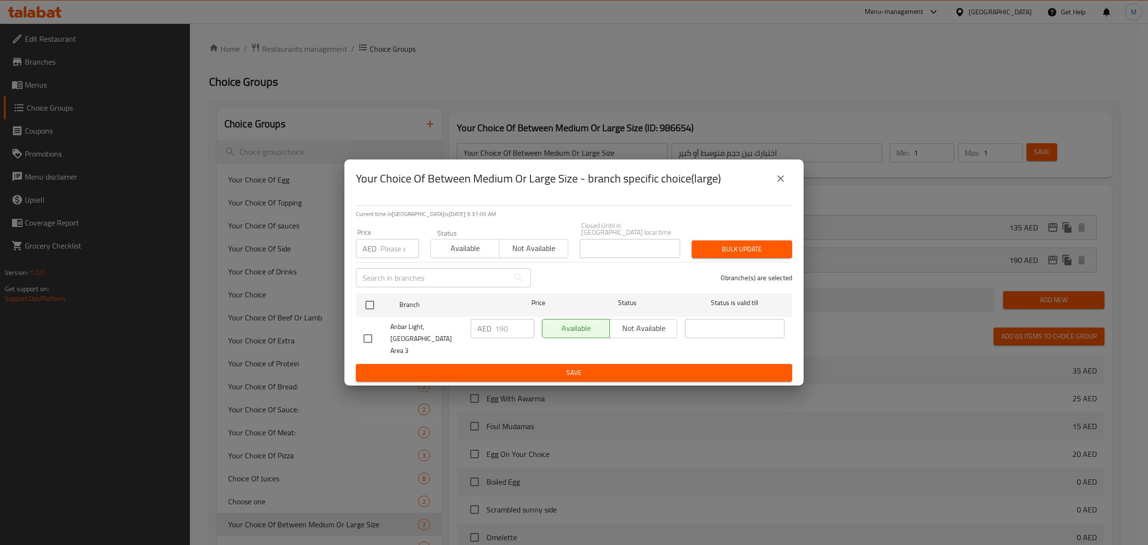
click at [774, 187] on button "close" at bounding box center [780, 178] width 23 height 23
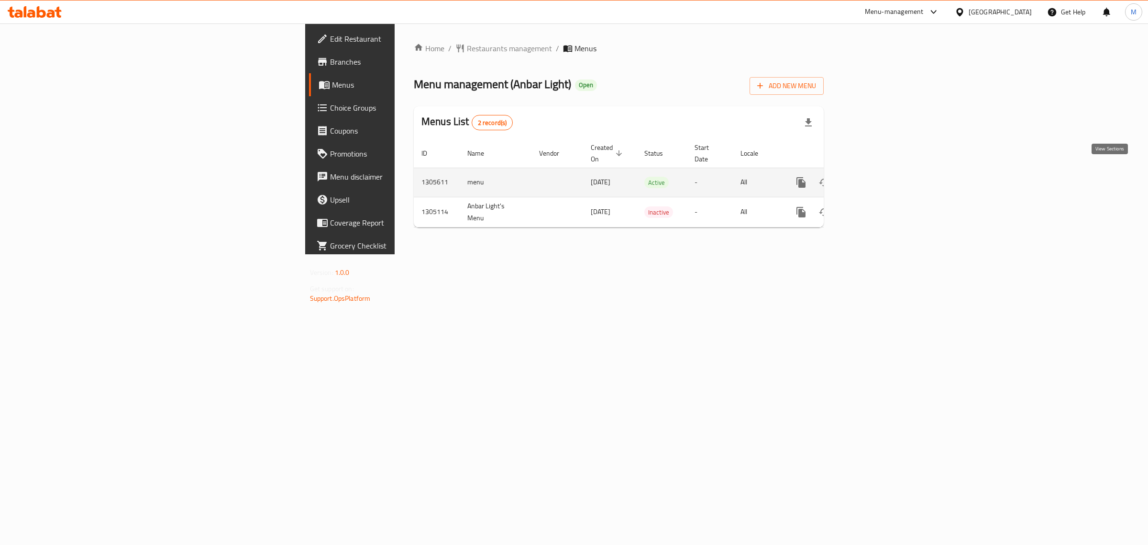
click at [876, 177] on icon "enhanced table" at bounding box center [870, 182] width 11 height 11
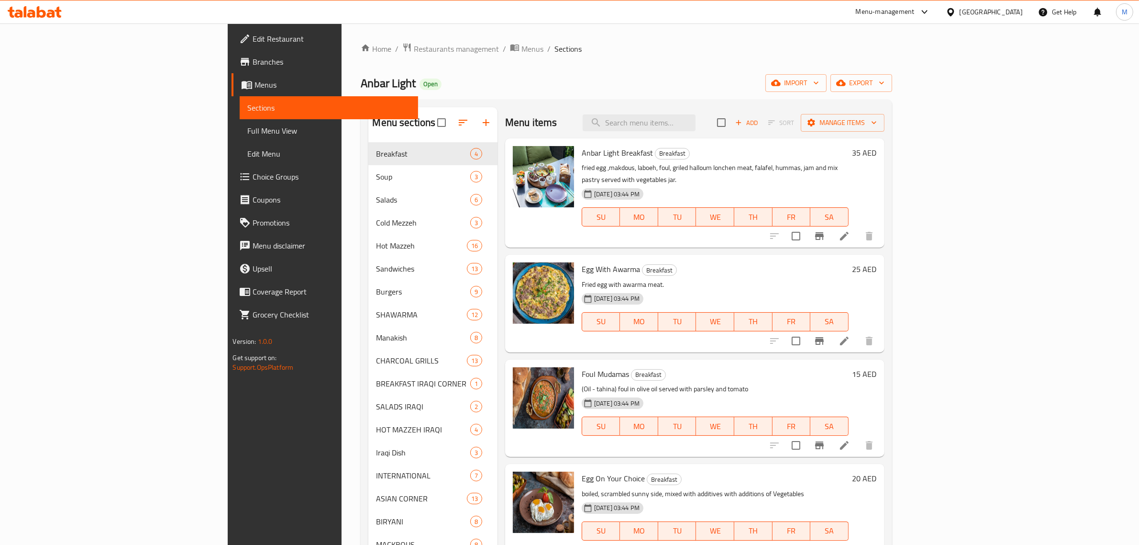
scroll to position [247, 0]
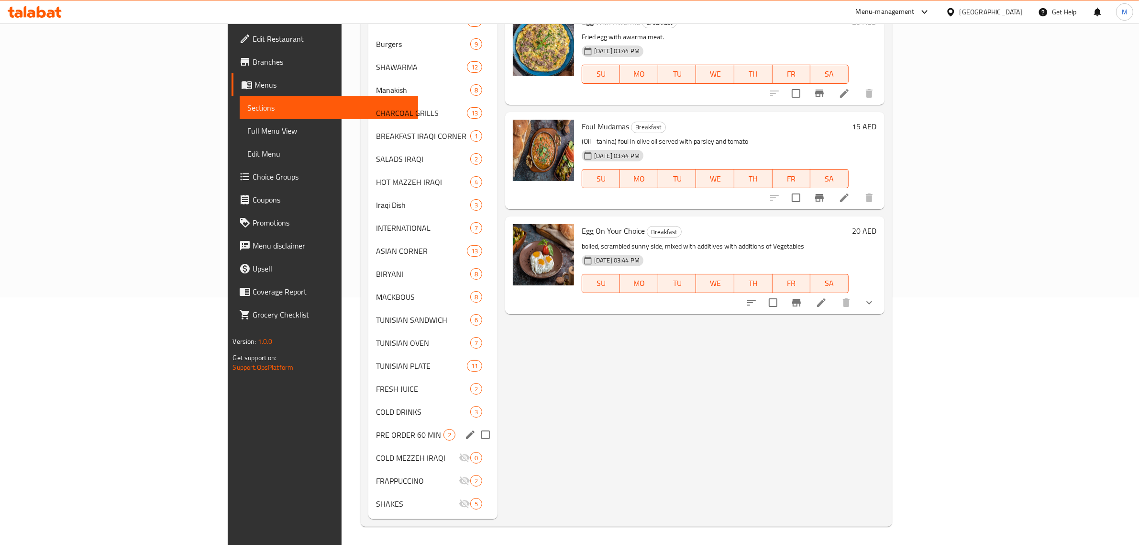
click at [476, 434] on input "Menu sections" at bounding box center [486, 434] width 20 height 20
checkbox input "true"
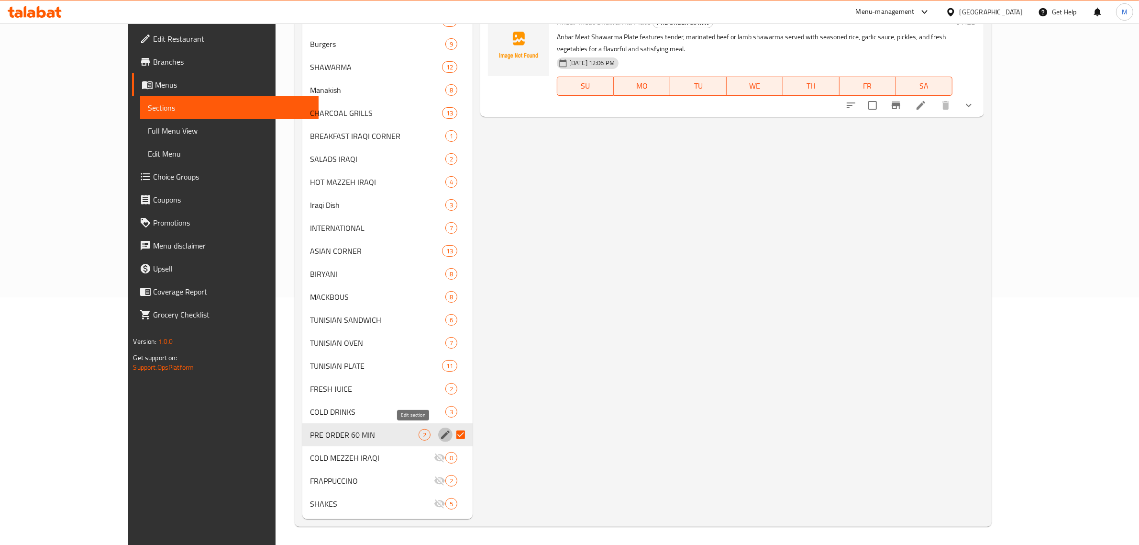
click at [438, 434] on button "edit" at bounding box center [445, 434] width 14 height 14
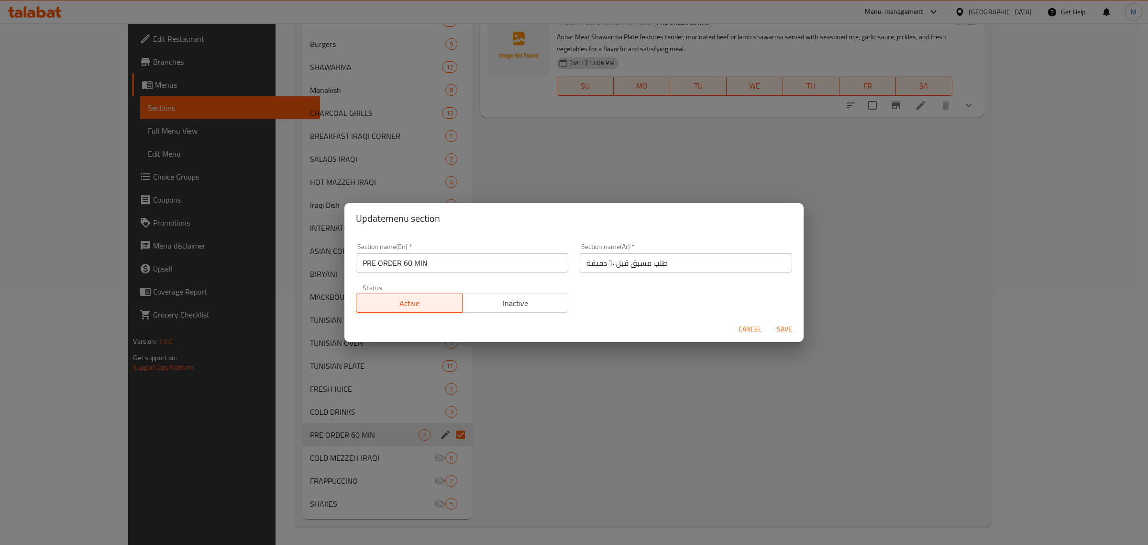
click at [525, 300] on span "Inactive" at bounding box center [516, 303] width 99 height 14
click at [783, 329] on span "Save" at bounding box center [784, 329] width 23 height 12
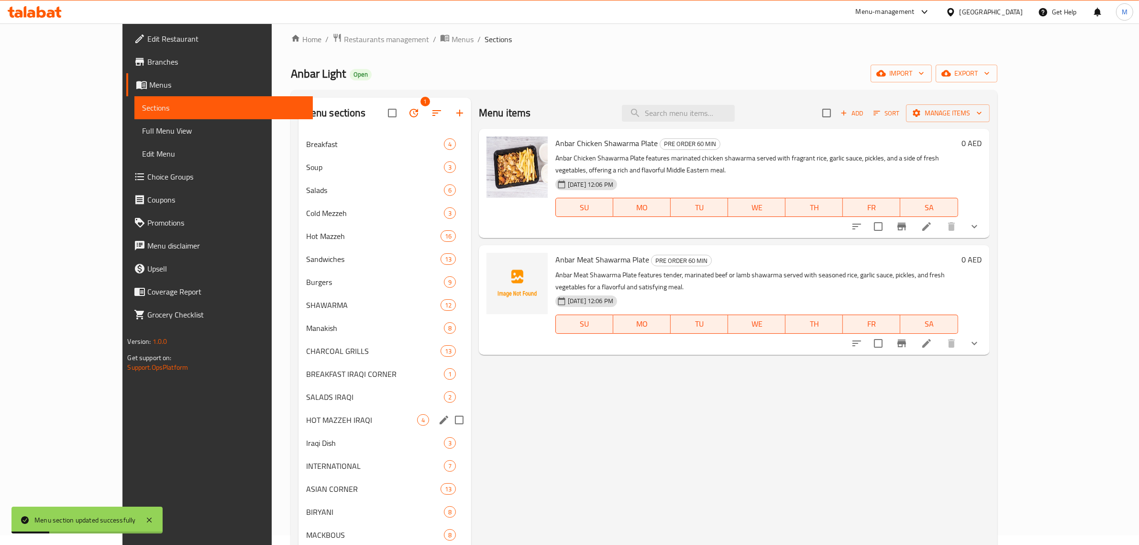
scroll to position [8, 0]
click at [643, 410] on div "Menu items Add Sort Manage items Anbar Chicken Shawarma Plate PRE ORDER 60 MIN …" at bounding box center [730, 428] width 519 height 659
click at [992, 74] on icon "button" at bounding box center [987, 75] width 10 height 10
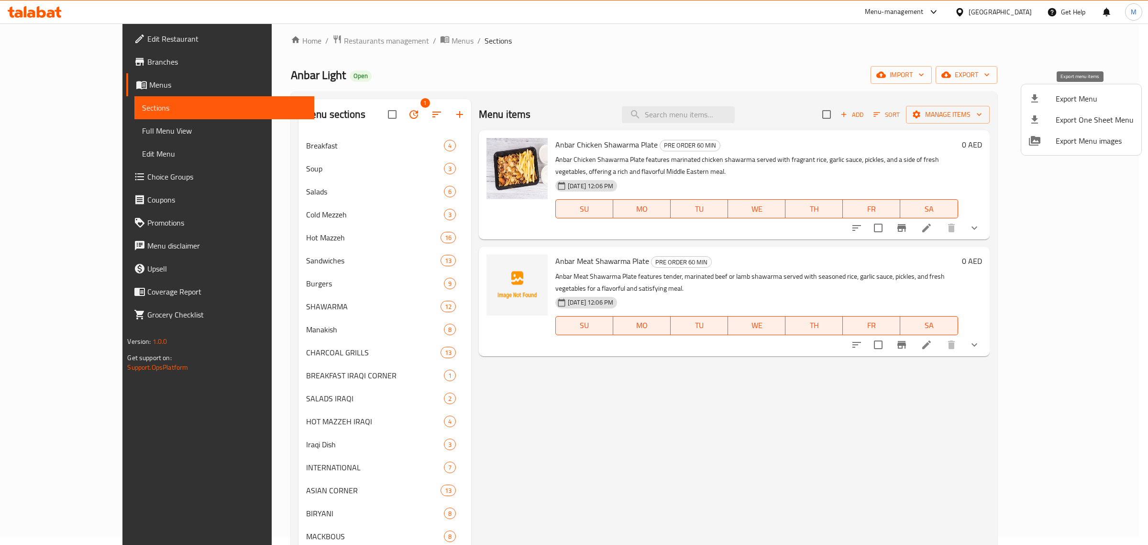
click at [1074, 94] on span "Export Menu" at bounding box center [1095, 98] width 78 height 11
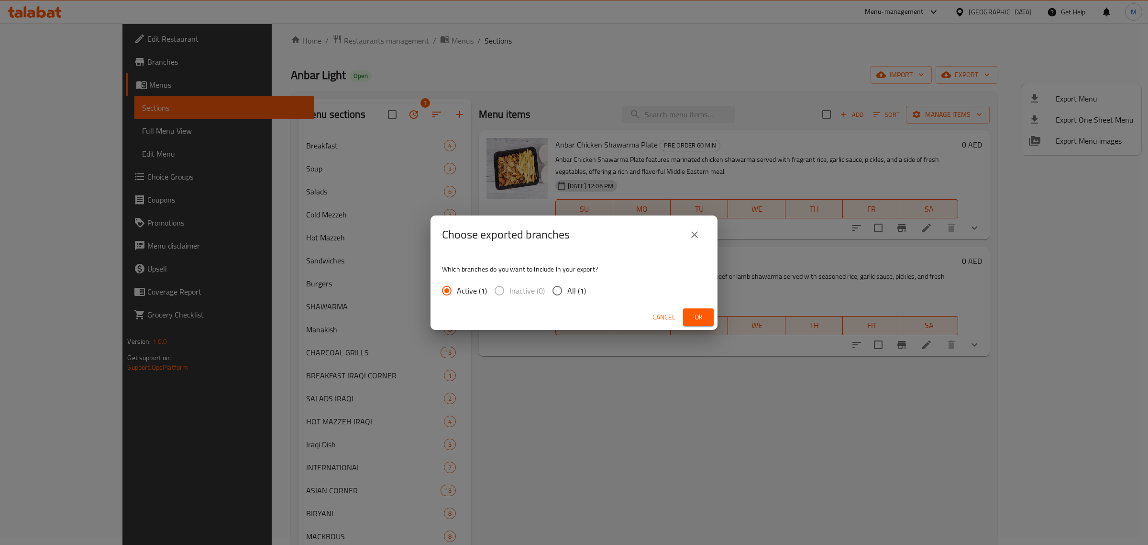
click at [552, 300] on input "All (1)" at bounding box center [557, 290] width 20 height 20
radio input "true"
click at [688, 323] on button "Ok" at bounding box center [698, 317] width 31 height 18
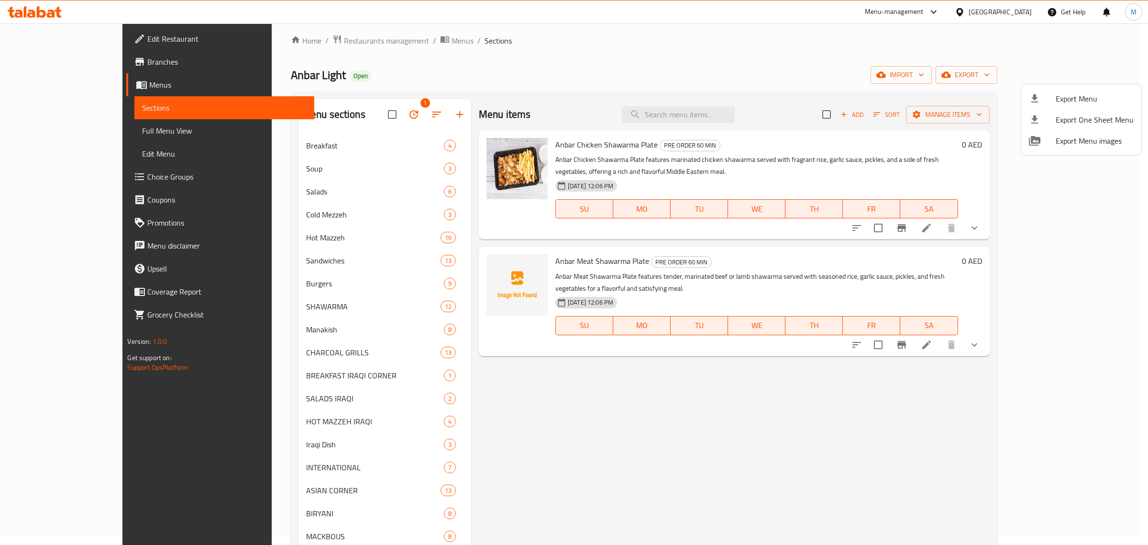
click at [489, 474] on div at bounding box center [574, 272] width 1148 height 545
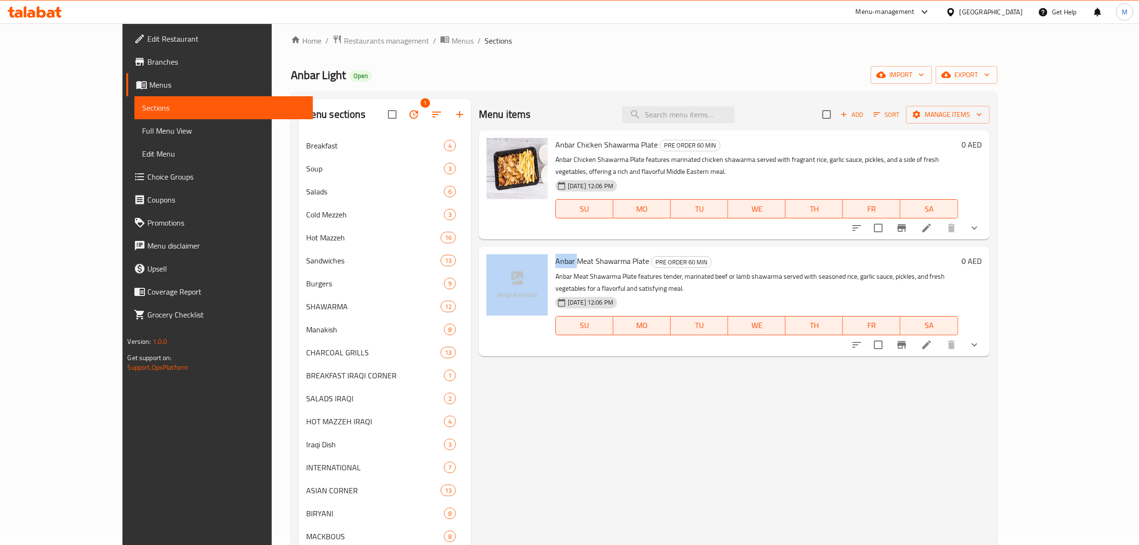
click at [489, 474] on div "Menu items Add Sort Manage items Anbar Chicken Shawarma Plate PRE ORDER 60 MIN …" at bounding box center [730, 428] width 519 height 659
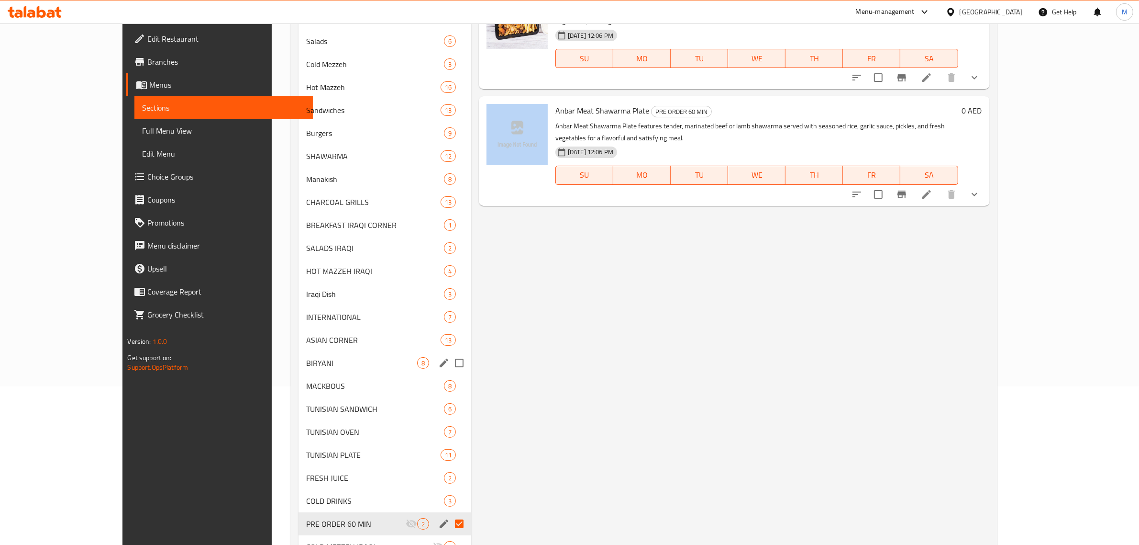
scroll to position [247, 0]
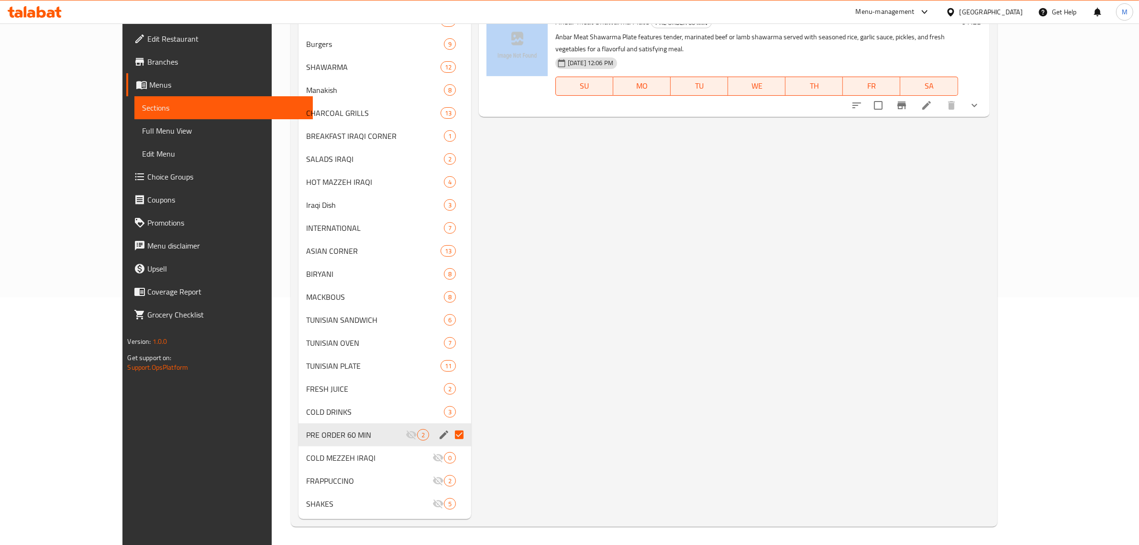
click at [440, 436] on icon "edit" at bounding box center [444, 434] width 9 height 9
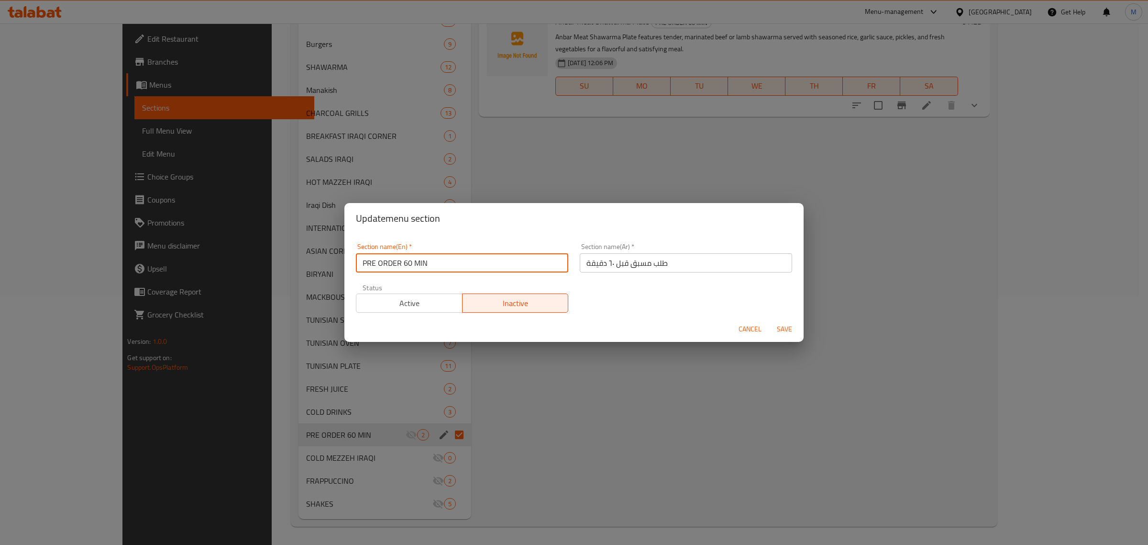
click at [438, 261] on input "PRE ORDER 60 MIN" at bounding box center [462, 262] width 212 height 19
click at [756, 328] on span "Cancel" at bounding box center [750, 329] width 23 height 12
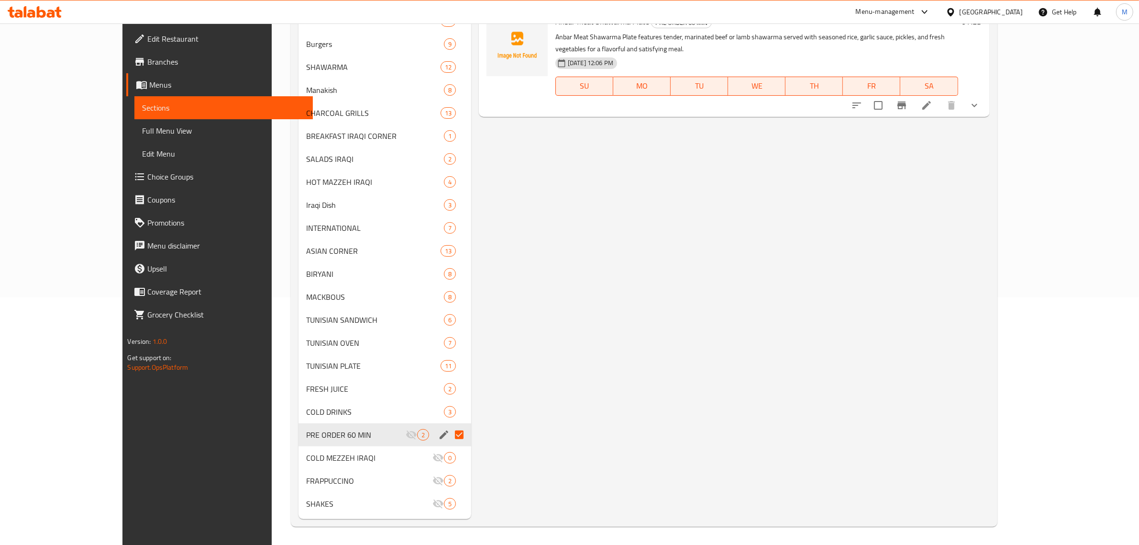
click at [981, 17] on div "[GEOGRAPHIC_DATA]" at bounding box center [991, 12] width 63 height 11
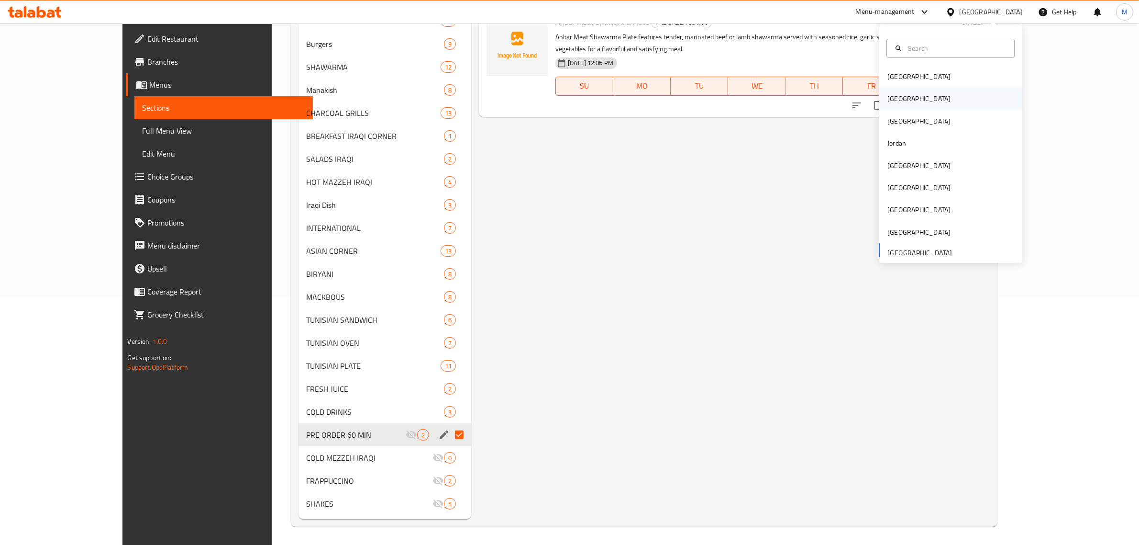
click at [886, 106] on div "Egypt" at bounding box center [919, 99] width 78 height 22
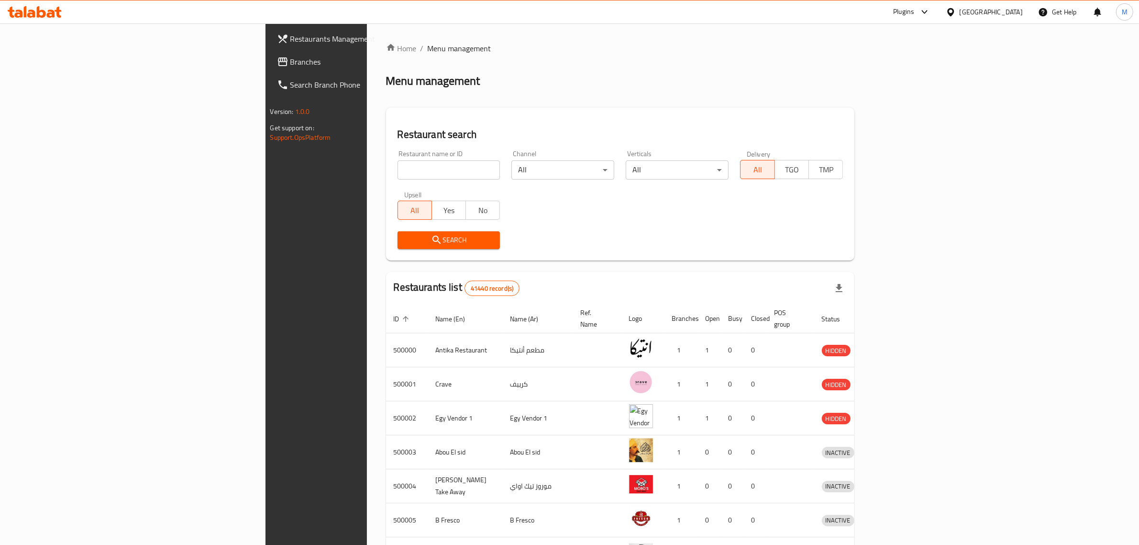
click at [398, 170] on input "search" at bounding box center [449, 169] width 103 height 19
click at [290, 56] on span "Branches" at bounding box center [369, 61] width 158 height 11
